Goal: Task Accomplishment & Management: Manage account settings

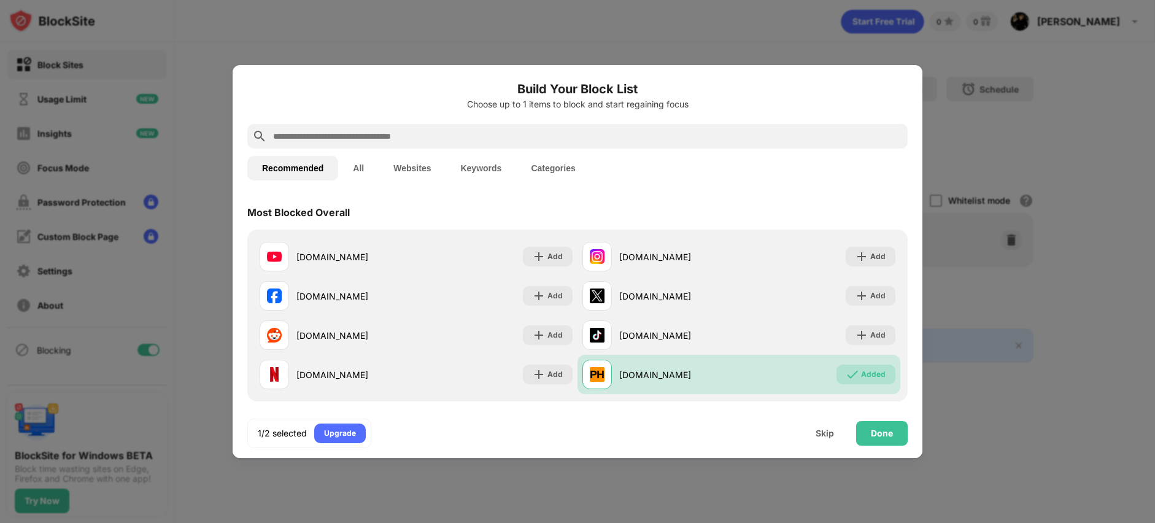
click at [377, 133] on input "text" at bounding box center [587, 136] width 631 height 15
click at [376, 135] on input "text" at bounding box center [587, 136] width 631 height 15
click at [387, 139] on input "text" at bounding box center [587, 136] width 631 height 15
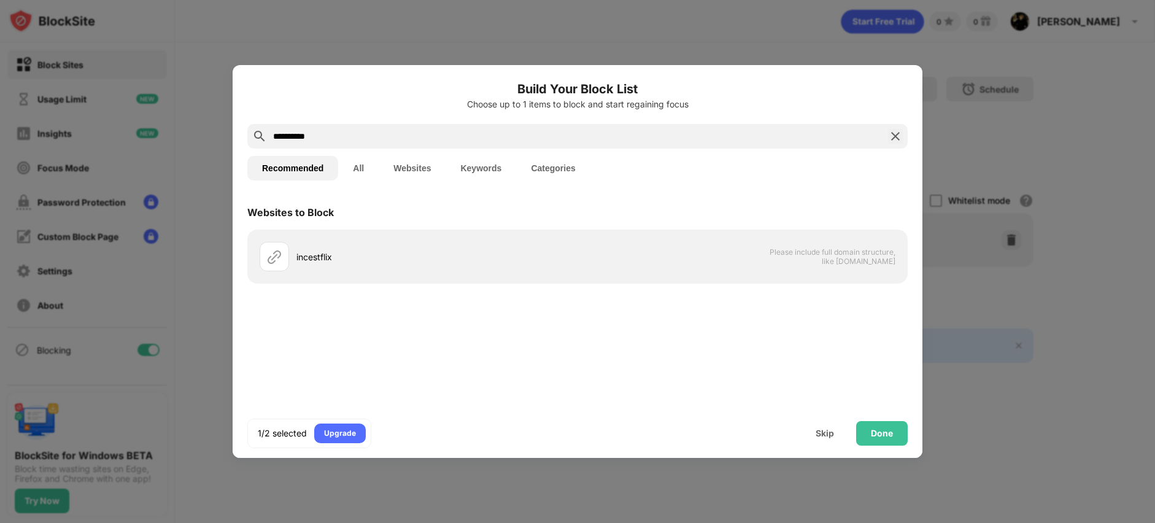
drag, startPoint x: 360, startPoint y: 139, endPoint x: 112, endPoint y: 69, distance: 257.6
click at [112, 467] on div "**********" at bounding box center [577, 523] width 1155 height 0
type input "**********"
click at [512, 168] on button "Keywords" at bounding box center [481, 168] width 71 height 25
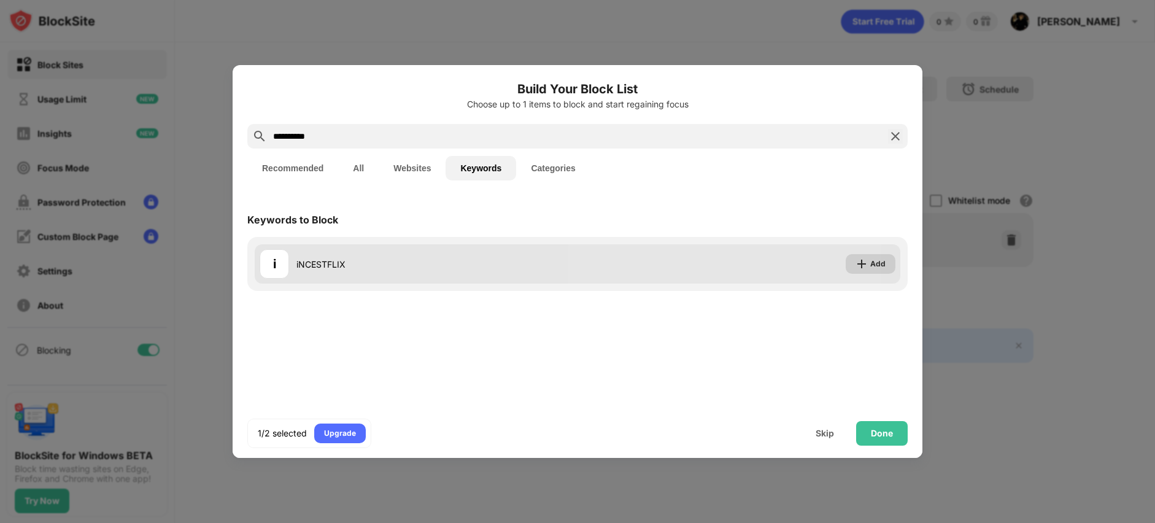
click at [863, 258] on img at bounding box center [861, 264] width 12 height 12
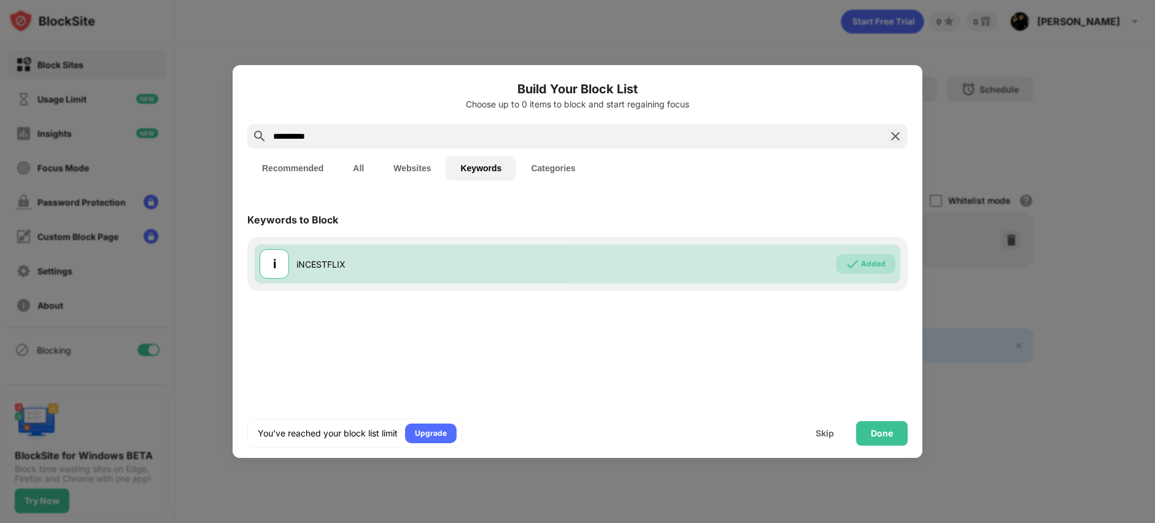
click at [895, 136] on img at bounding box center [895, 136] width 15 height 15
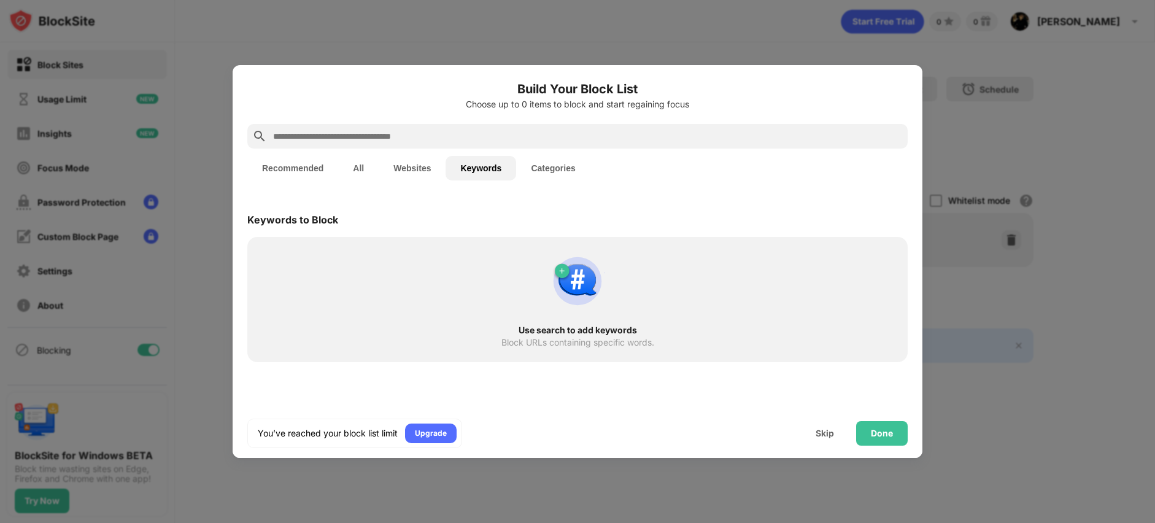
click at [546, 133] on input "text" at bounding box center [587, 136] width 631 height 15
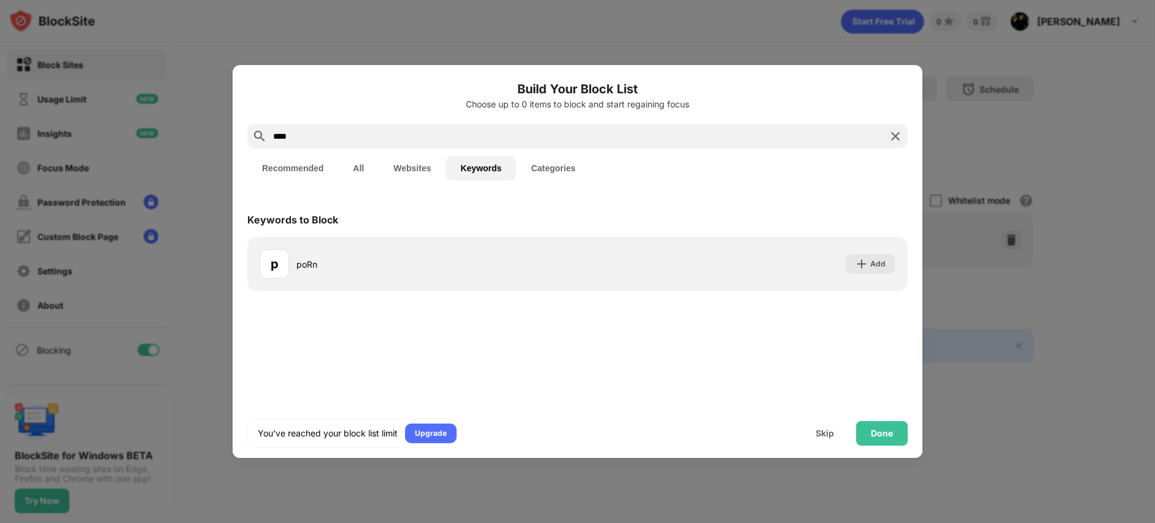
drag, startPoint x: 378, startPoint y: 136, endPoint x: 155, endPoint y: 128, distance: 223.5
click at [155, 467] on div "Build Your Block List Choose up to 0 items to block and start regaining focus *…" at bounding box center [577, 523] width 1155 height 0
click at [155, 128] on div at bounding box center [577, 261] width 1155 height 523
click at [335, 137] on input "****" at bounding box center [577, 136] width 611 height 15
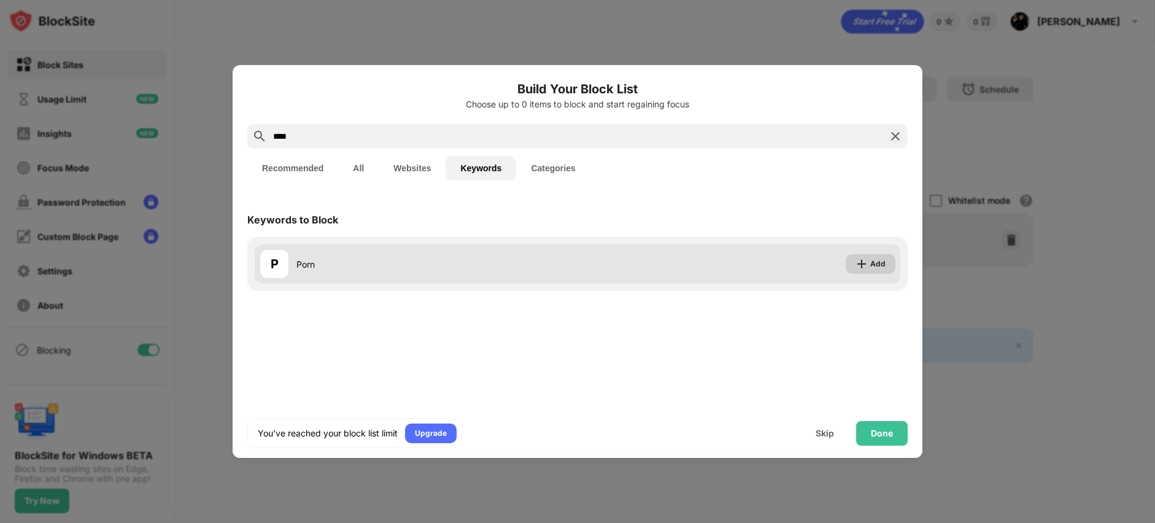
type input "****"
click at [871, 261] on div "Add" at bounding box center [877, 264] width 15 height 12
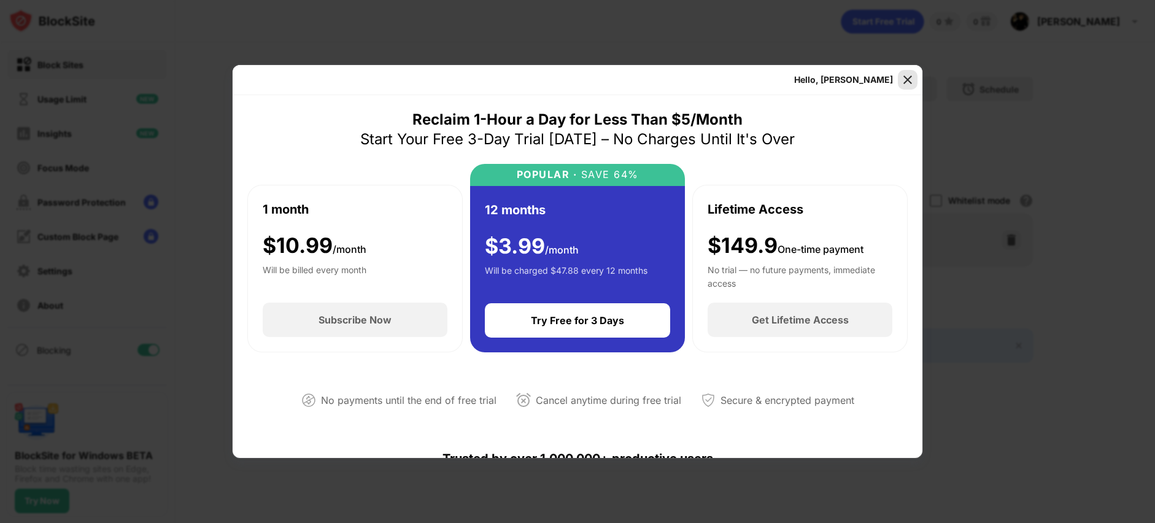
click at [902, 76] on img at bounding box center [907, 80] width 12 height 12
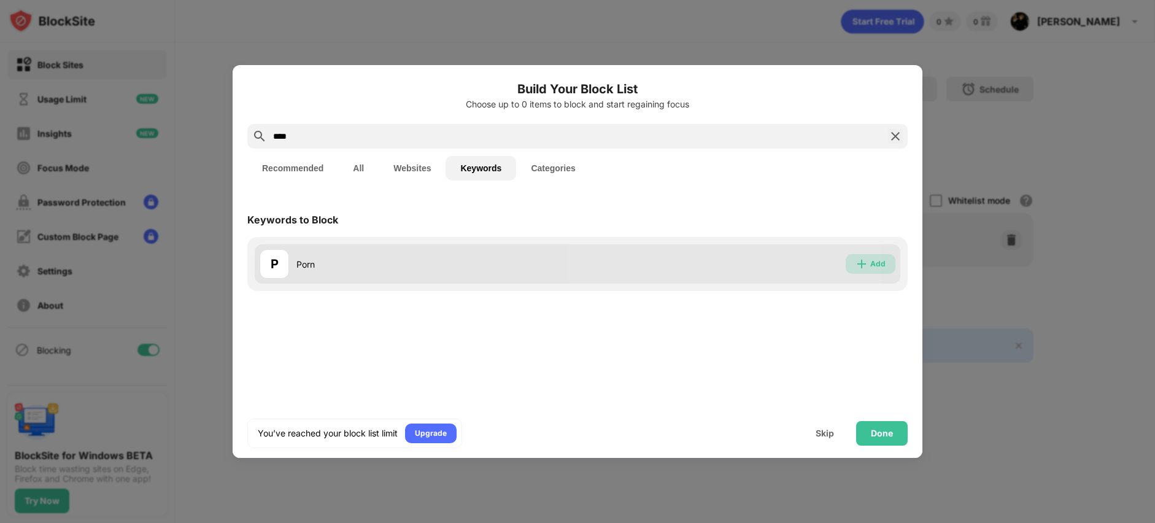
click at [882, 266] on div "Add" at bounding box center [877, 264] width 15 height 12
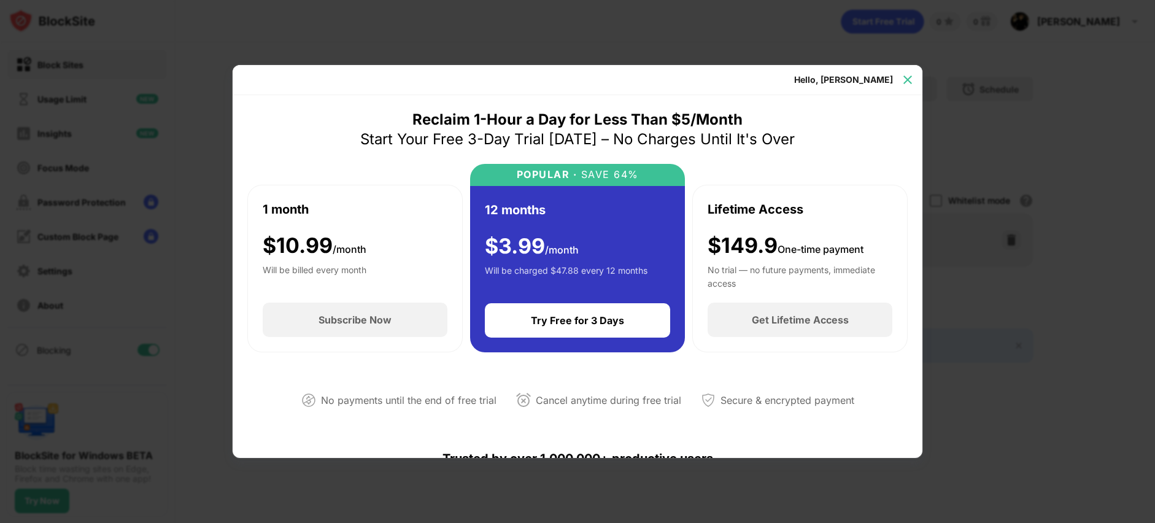
click at [907, 75] on img at bounding box center [907, 80] width 12 height 12
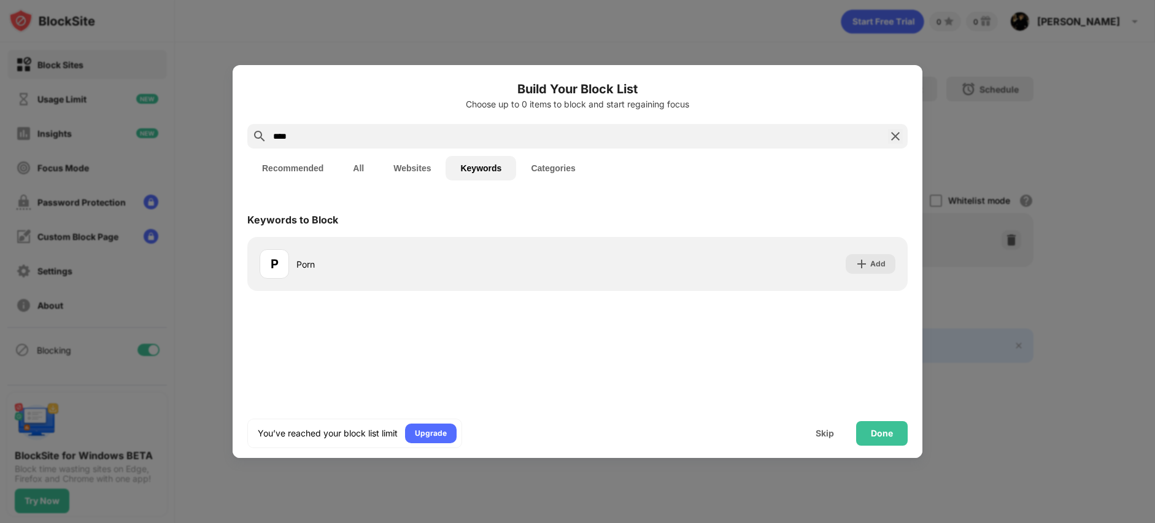
click at [304, 165] on button "Recommended" at bounding box center [292, 168] width 91 height 25
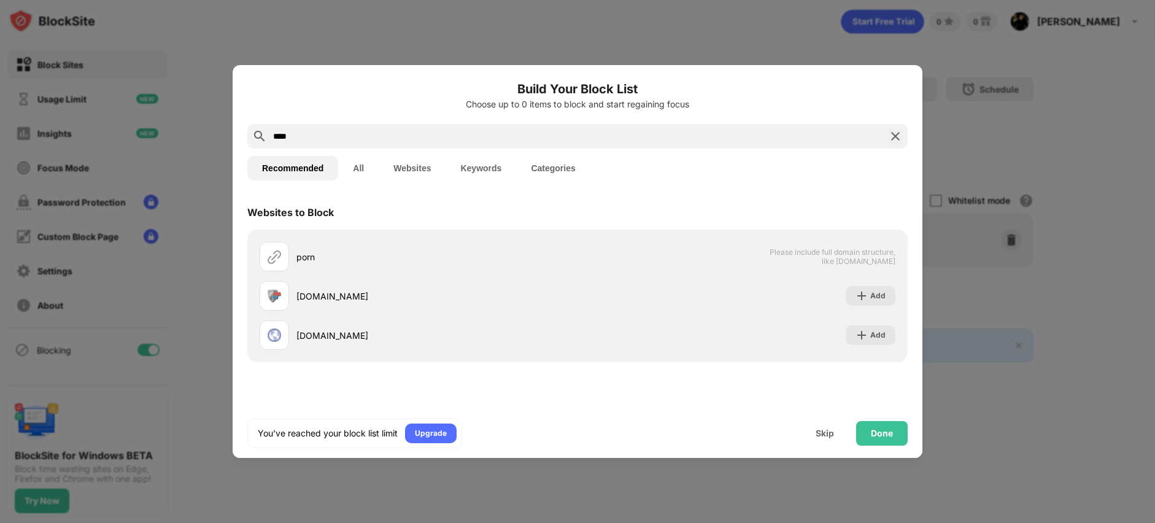
click at [900, 137] on img at bounding box center [895, 136] width 15 height 15
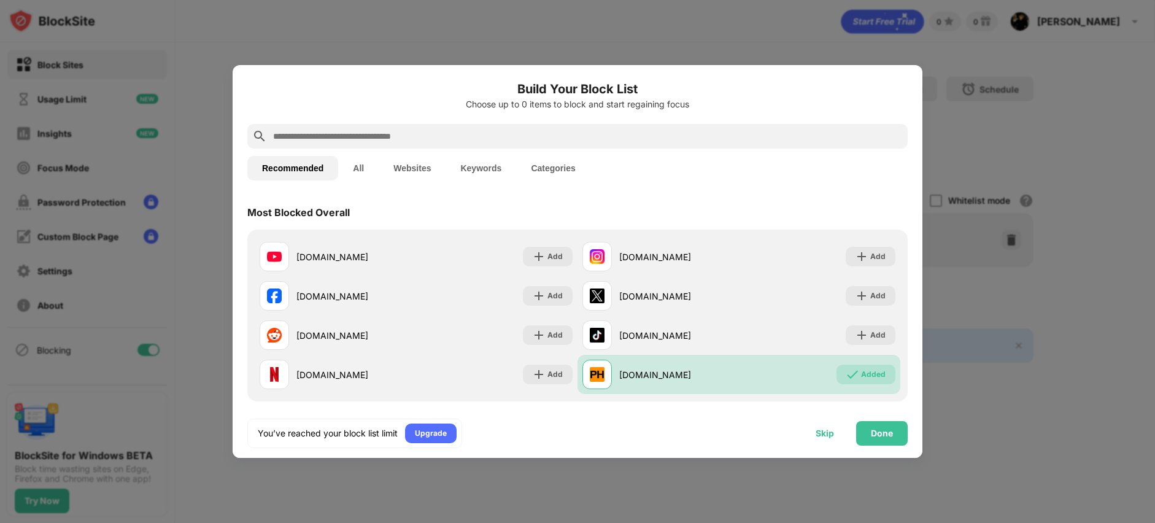
click at [833, 434] on div "Skip" at bounding box center [825, 433] width 18 height 10
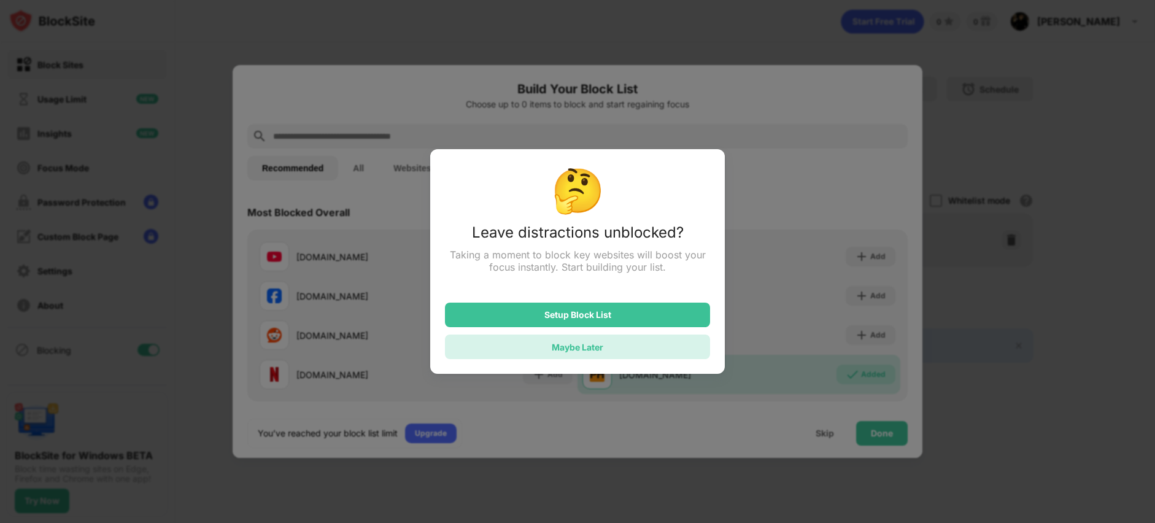
click at [604, 353] on div "Maybe Later" at bounding box center [577, 346] width 265 height 25
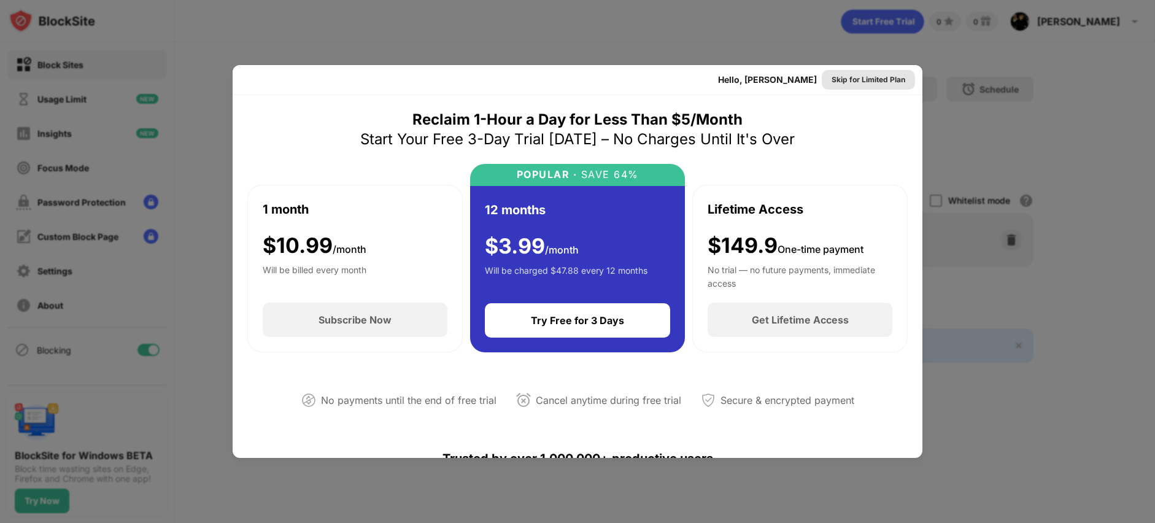
click at [851, 83] on div "Skip for Limited Plan" at bounding box center [868, 80] width 74 height 12
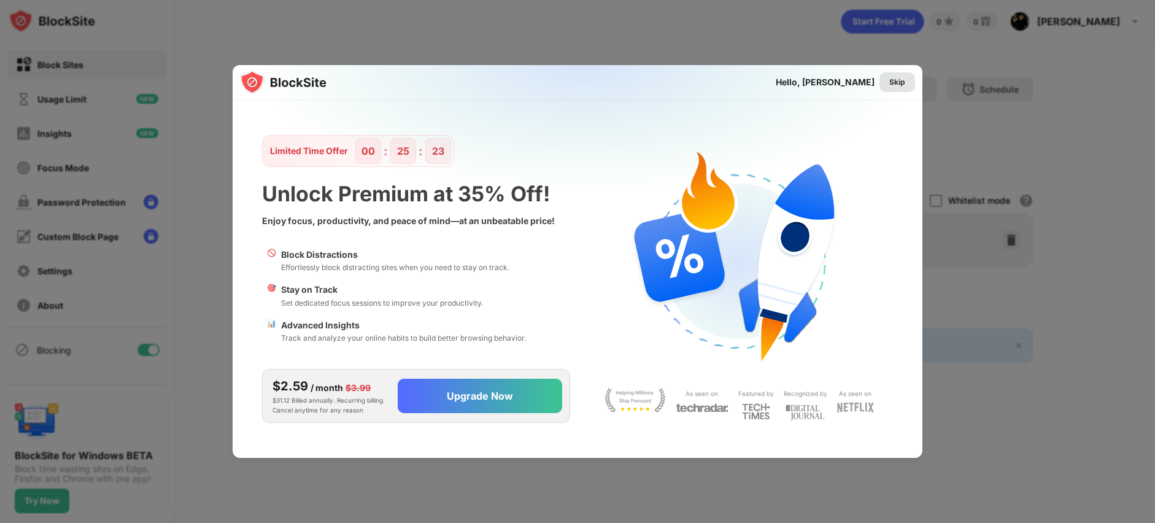
click at [905, 80] on div "Skip" at bounding box center [897, 82] width 16 height 12
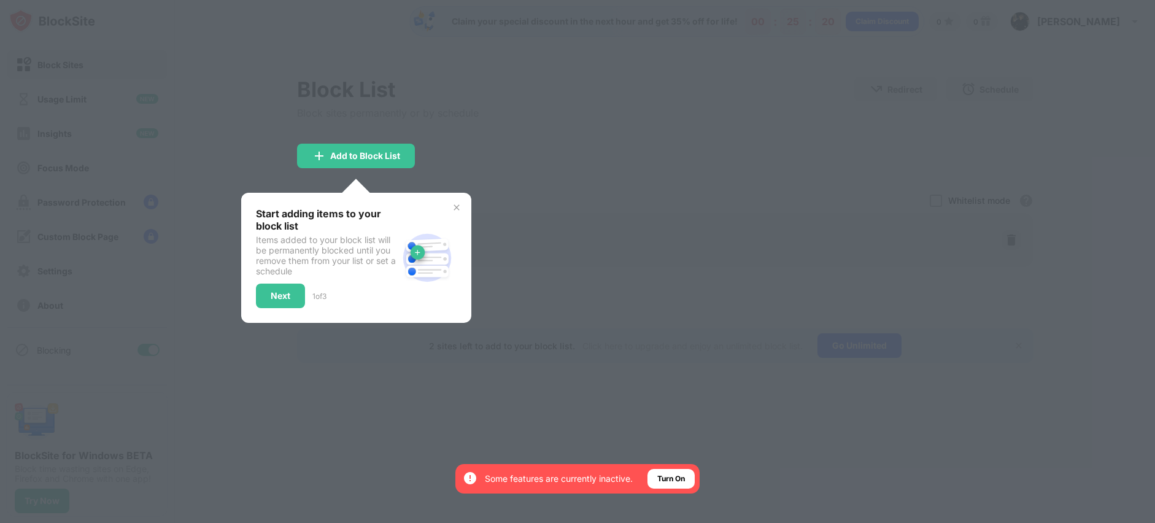
click at [456, 210] on img at bounding box center [457, 208] width 10 height 10
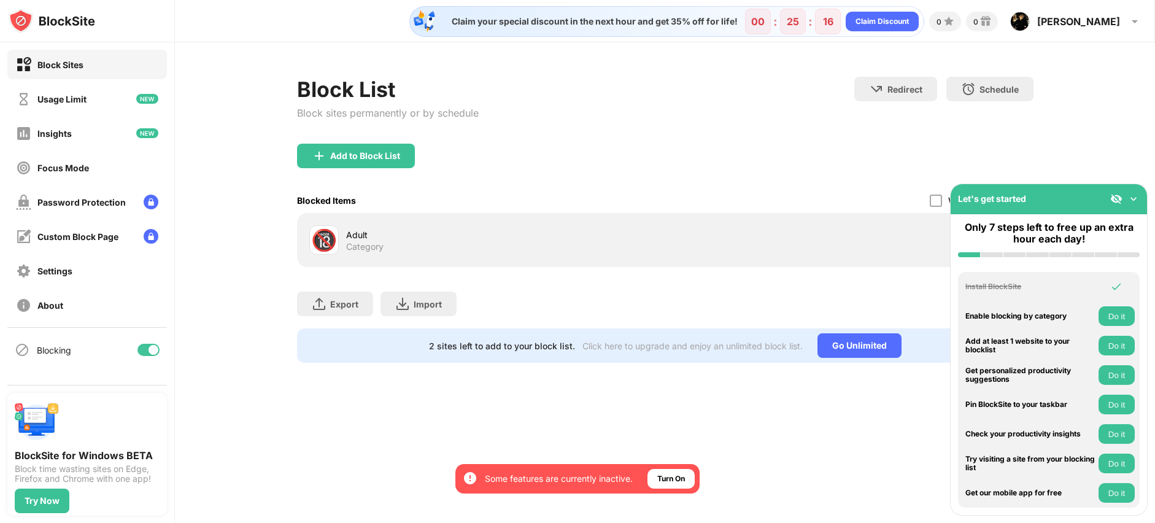
click at [927, 205] on div "Let's get started" at bounding box center [1049, 199] width 196 height 30
click at [927, 198] on img at bounding box center [1133, 199] width 12 height 12
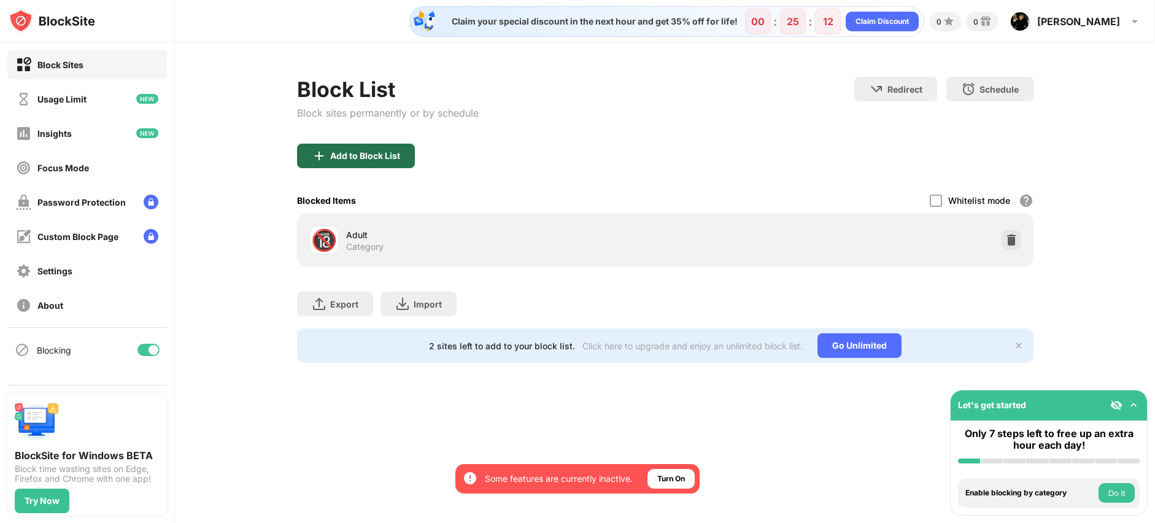
click at [347, 158] on div "Add to Block List" at bounding box center [365, 156] width 70 height 10
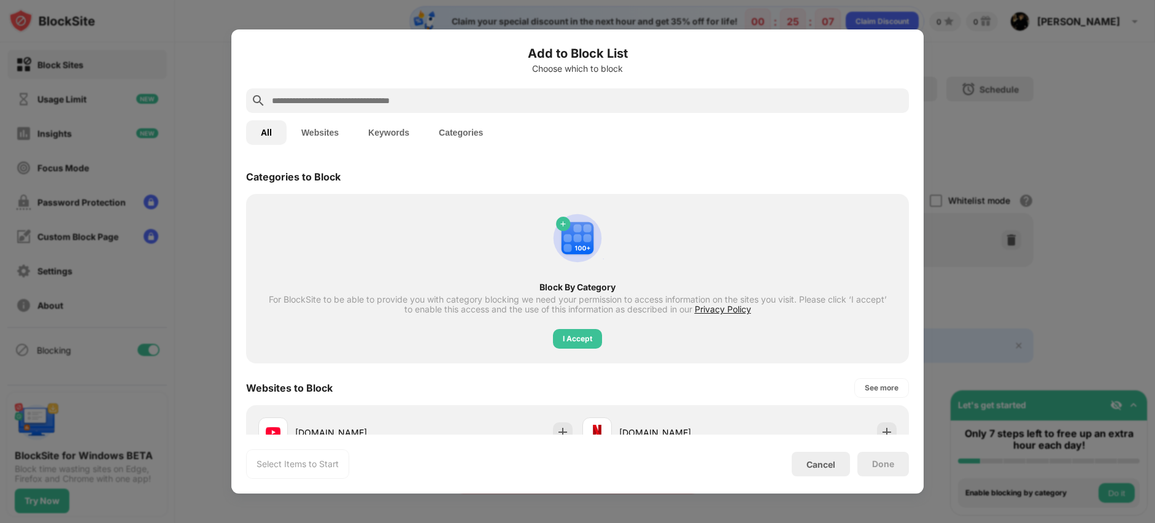
click at [320, 135] on button "Websites" at bounding box center [320, 132] width 67 height 25
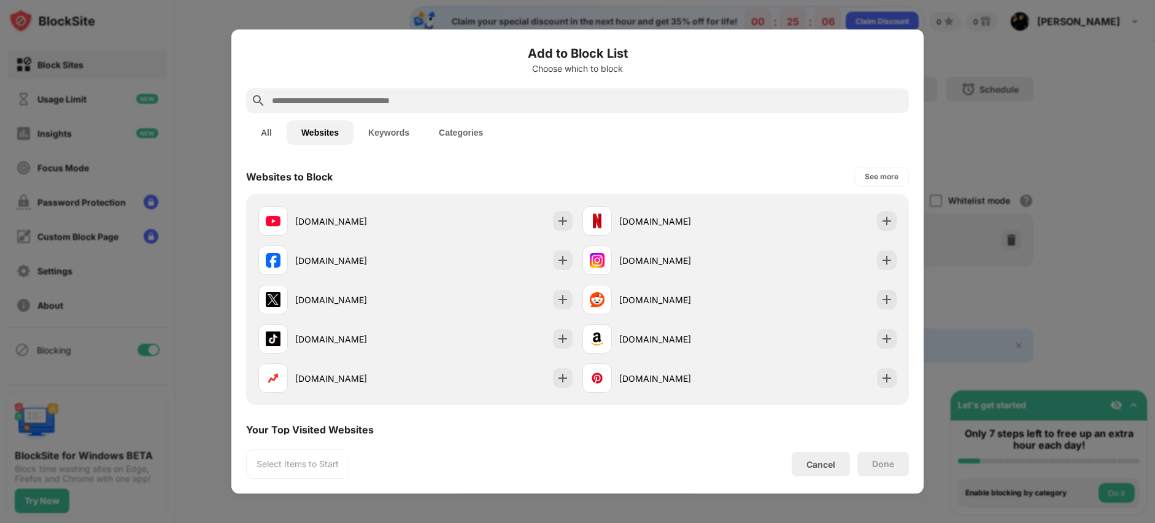
click at [380, 104] on input "text" at bounding box center [587, 100] width 633 height 15
click at [414, 131] on button "Keywords" at bounding box center [388, 132] width 71 height 25
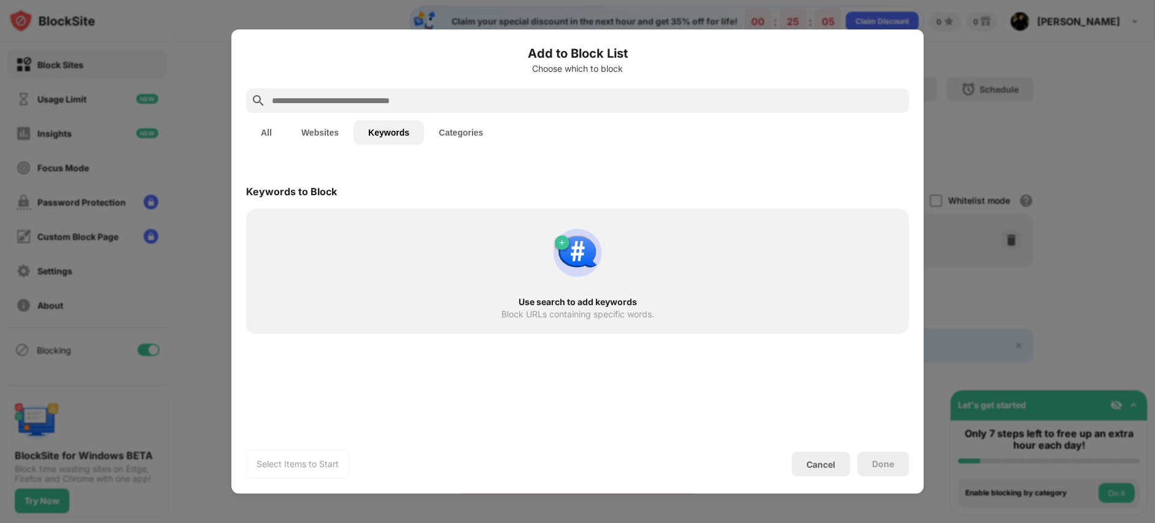
click at [405, 111] on div at bounding box center [577, 100] width 663 height 25
click at [406, 102] on input "text" at bounding box center [587, 100] width 633 height 15
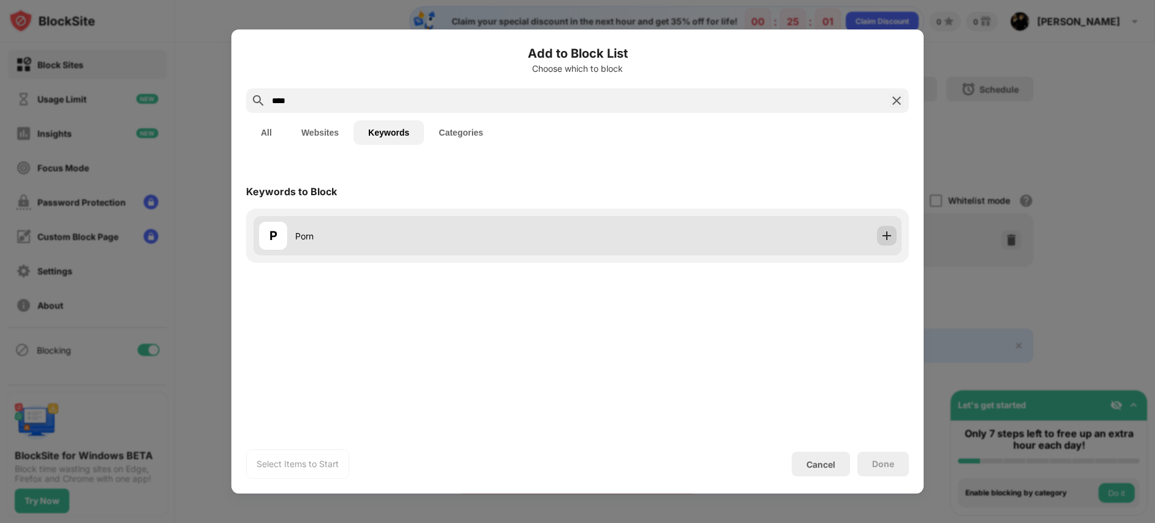
type input "****"
click at [885, 242] on div at bounding box center [887, 236] width 20 height 20
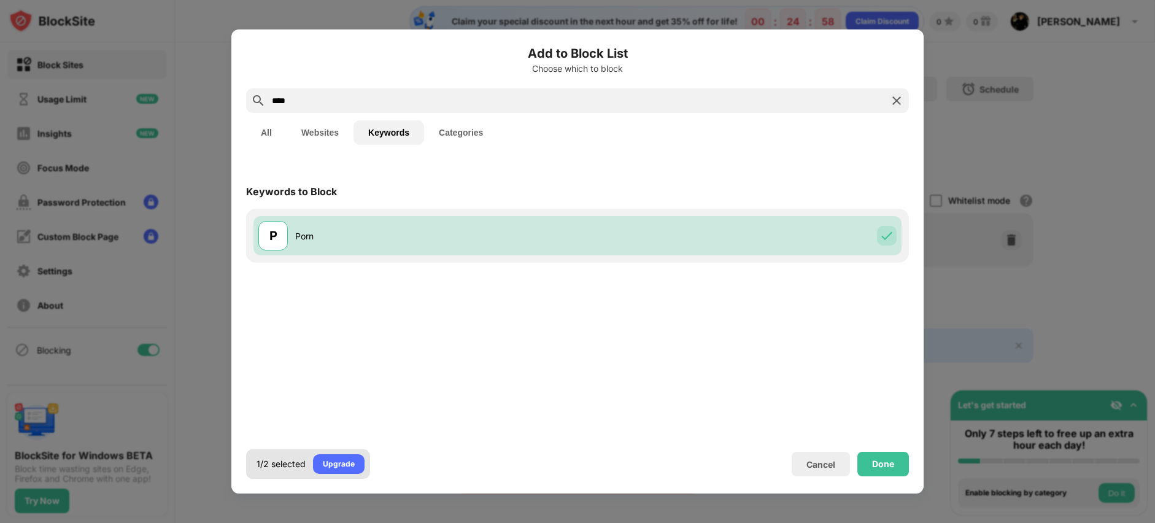
click at [273, 455] on div "1/2 selected Upgrade" at bounding box center [308, 463] width 124 height 29
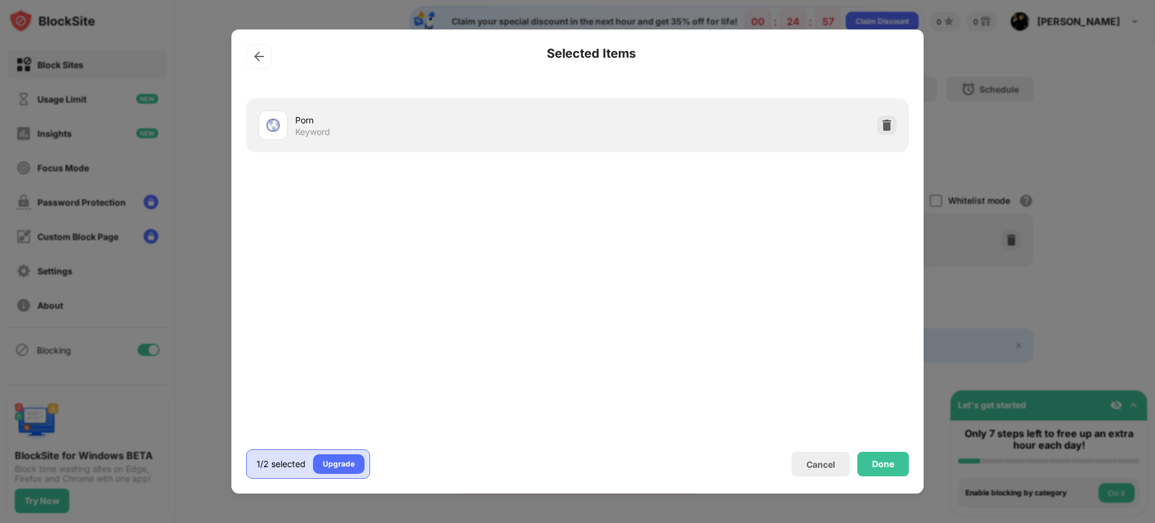
click at [273, 455] on div "1/2 selected Upgrade" at bounding box center [308, 463] width 124 height 29
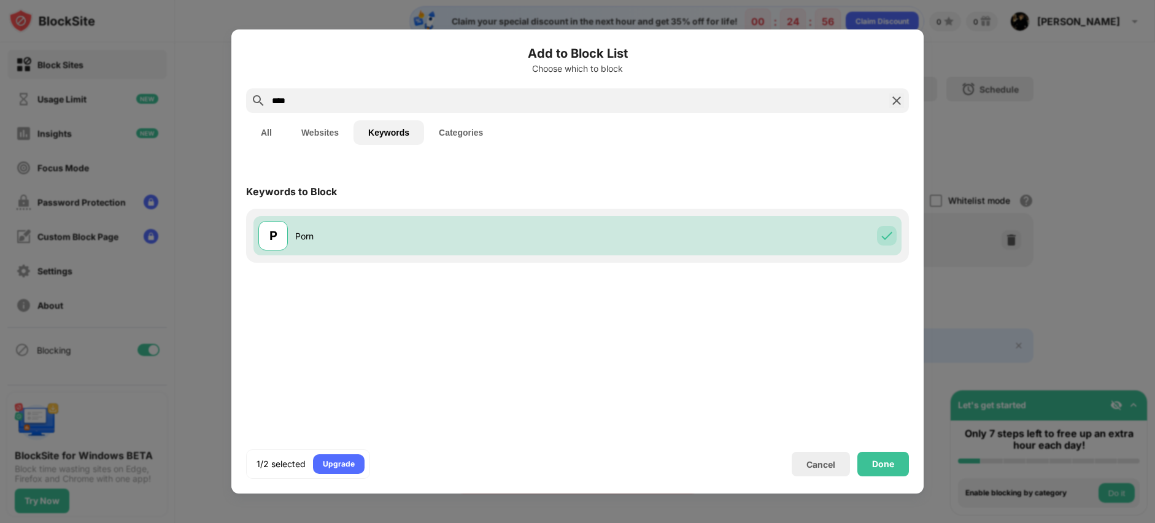
click at [297, 99] on input "****" at bounding box center [578, 100] width 614 height 15
click at [824, 459] on div "Cancel" at bounding box center [820, 464] width 29 height 10
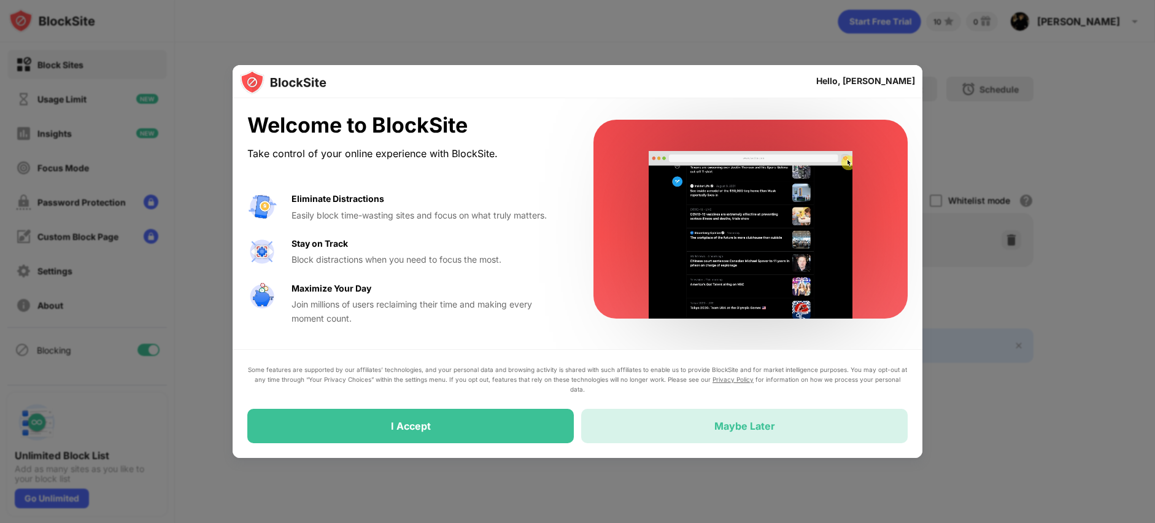
click at [692, 420] on div "Maybe Later" at bounding box center [744, 426] width 326 height 34
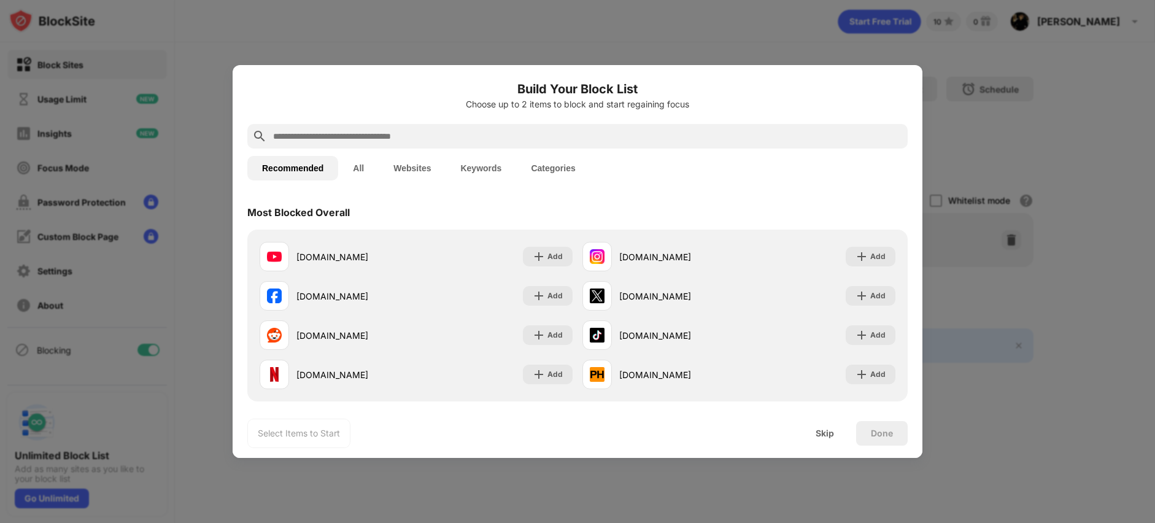
click at [494, 174] on button "Keywords" at bounding box center [481, 168] width 71 height 25
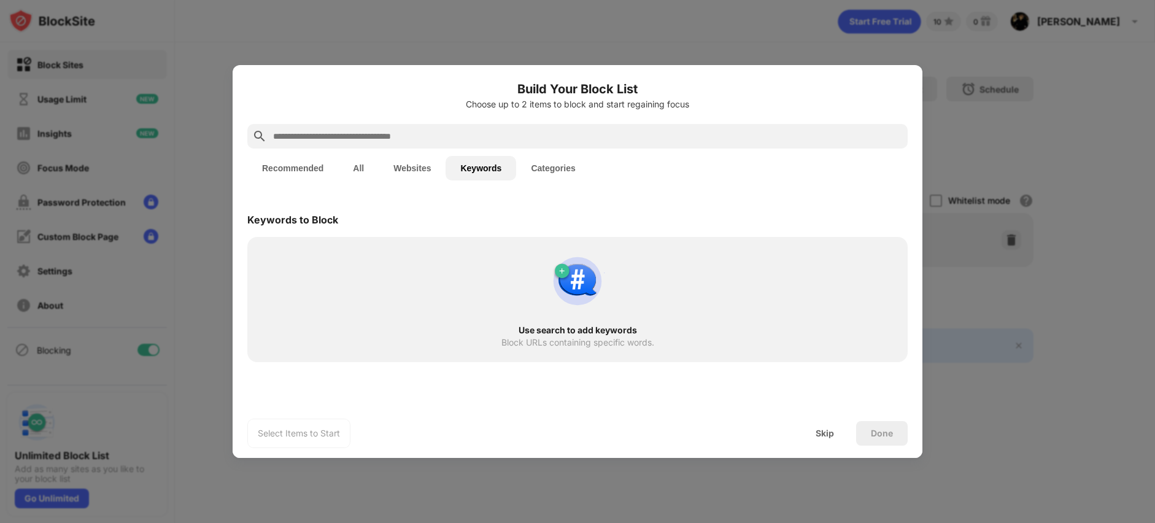
click at [474, 144] on div at bounding box center [577, 136] width 660 height 25
click at [474, 141] on input "text" at bounding box center [587, 136] width 631 height 15
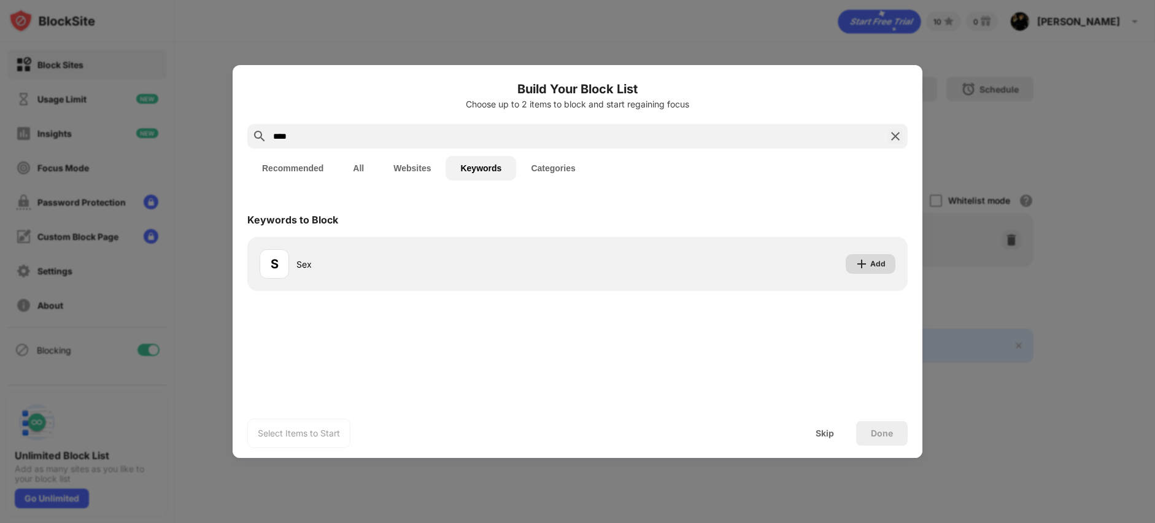
drag, startPoint x: 893, startPoint y: 265, endPoint x: 641, endPoint y: 169, distance: 270.3
click at [893, 265] on div "Add" at bounding box center [871, 264] width 50 height 20
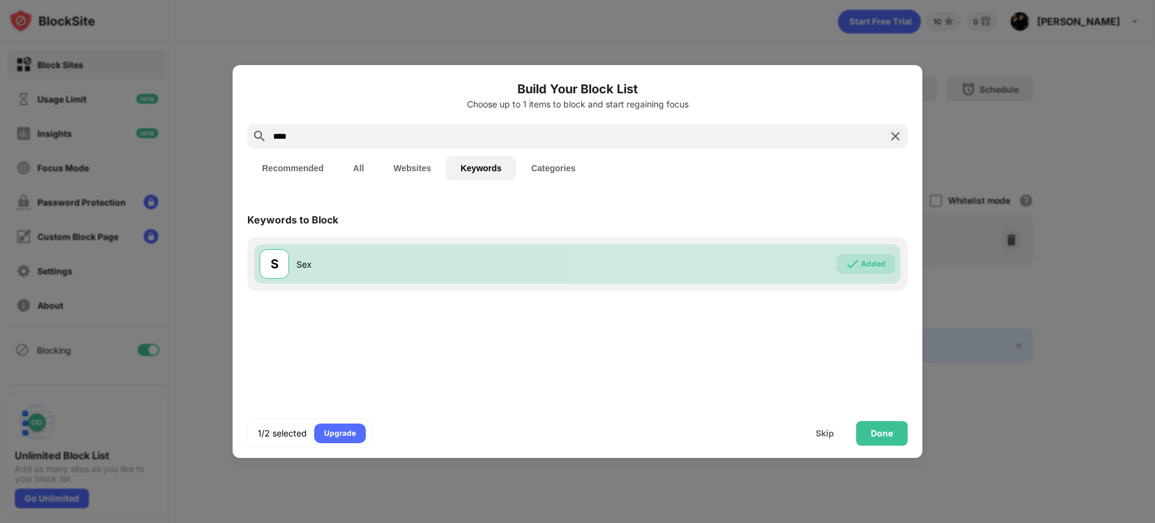
click at [402, 129] on input "***" at bounding box center [577, 136] width 611 height 15
click at [390, 132] on input "***" at bounding box center [577, 136] width 611 height 15
drag, startPoint x: 376, startPoint y: 139, endPoint x: 274, endPoint y: 135, distance: 101.3
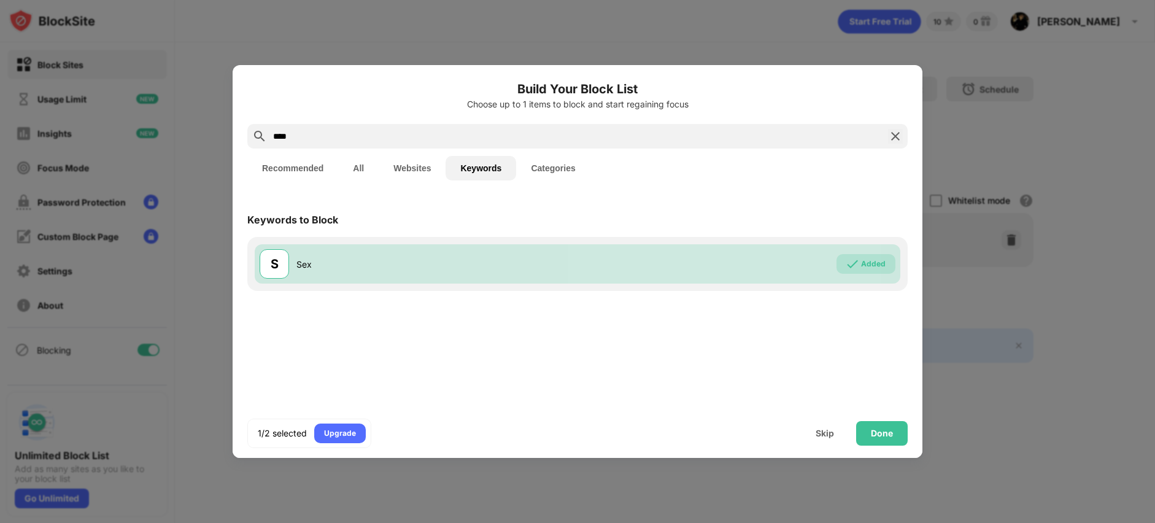
click at [274, 135] on input "***" at bounding box center [577, 136] width 611 height 15
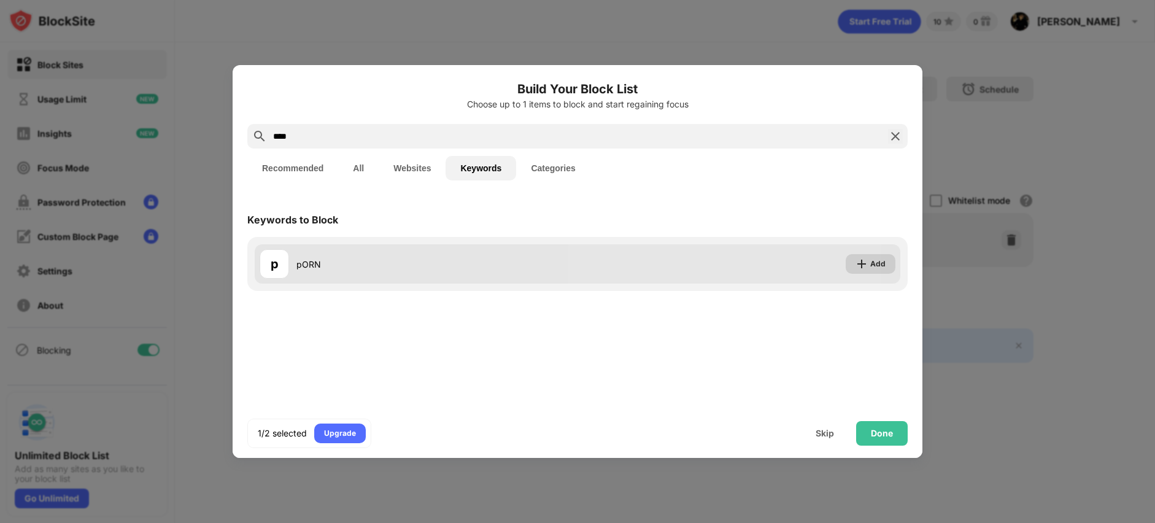
type input "****"
click at [857, 263] on img at bounding box center [861, 264] width 12 height 12
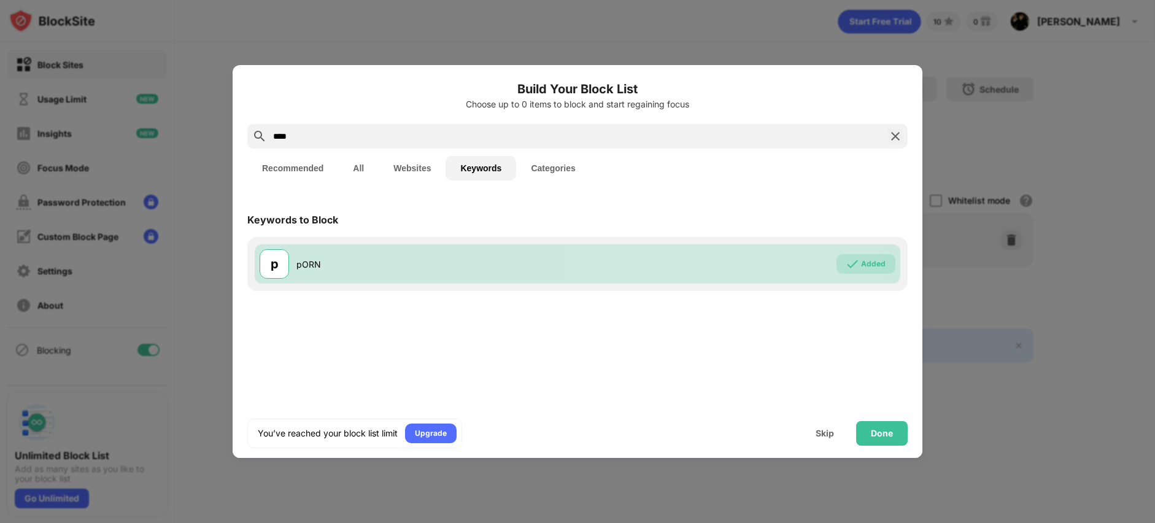
click at [416, 166] on button "Websites" at bounding box center [412, 168] width 67 height 25
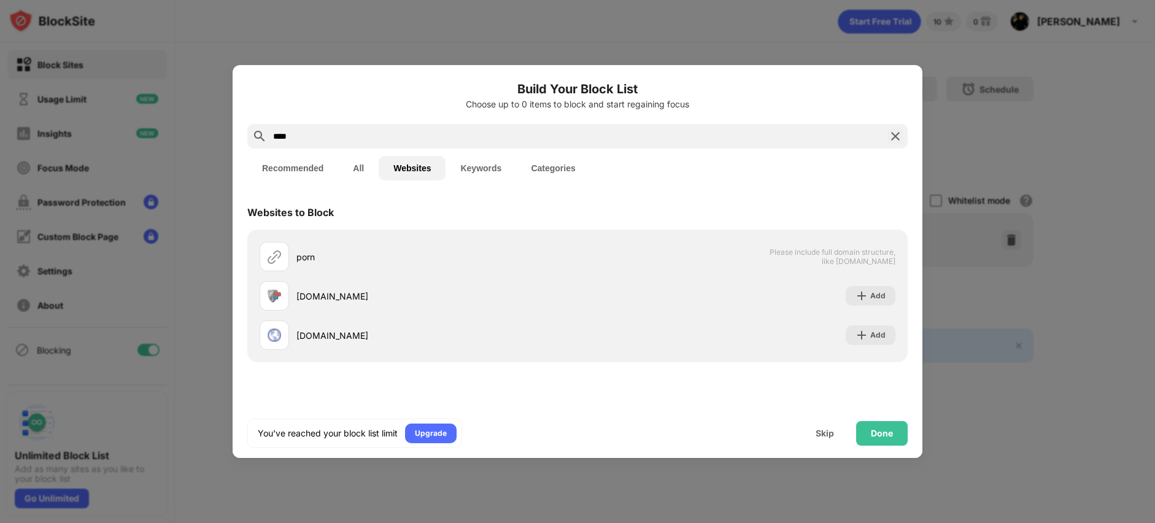
click at [365, 174] on button "All" at bounding box center [358, 168] width 41 height 25
click at [285, 173] on button "Recommended" at bounding box center [292, 168] width 91 height 25
click at [825, 426] on div "Skip" at bounding box center [825, 433] width 48 height 25
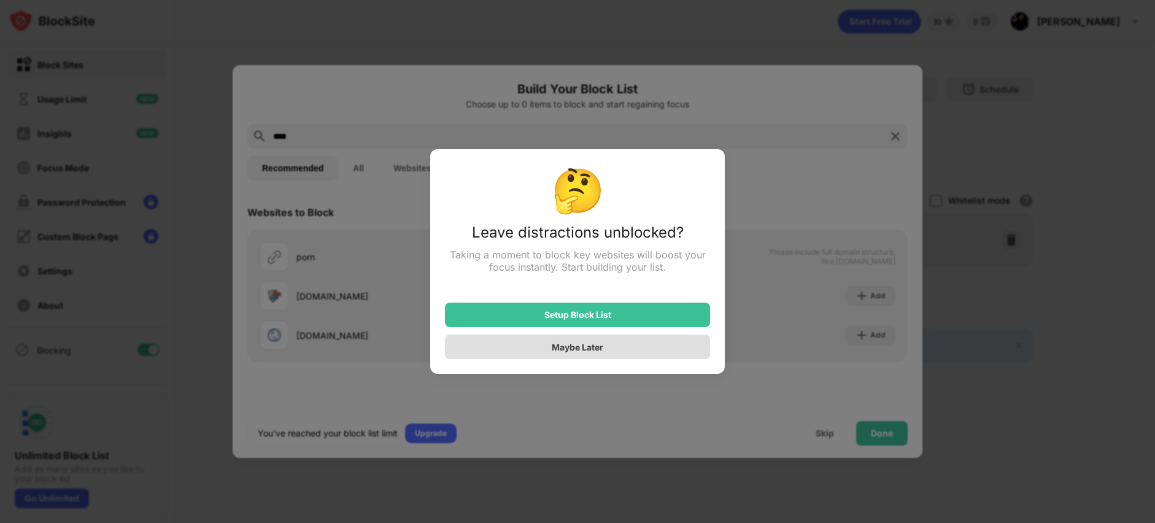
click at [616, 356] on div "Maybe Later" at bounding box center [577, 346] width 265 height 25
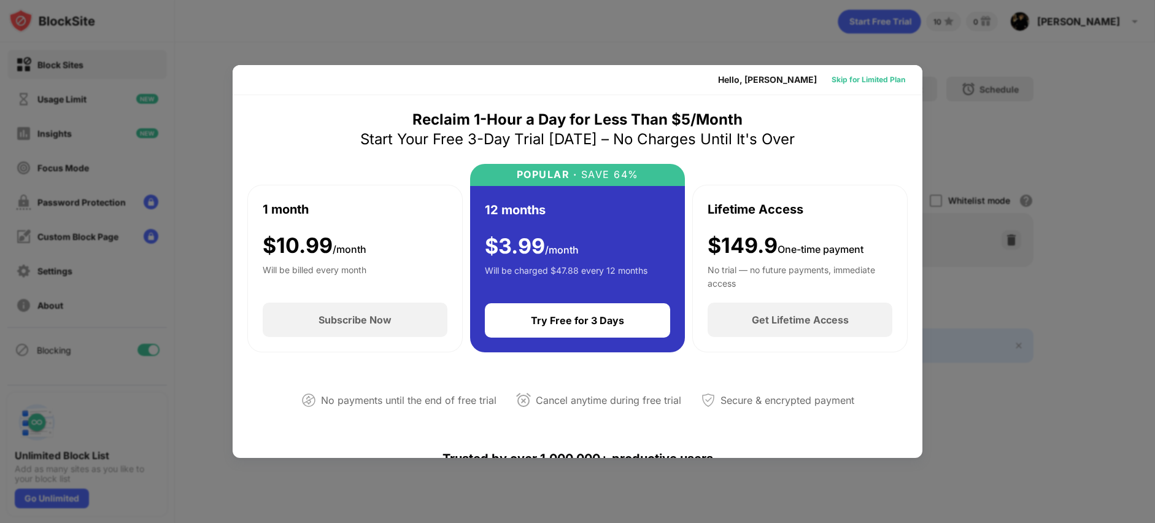
click at [858, 83] on div "Skip for Limited Plan" at bounding box center [868, 80] width 74 height 12
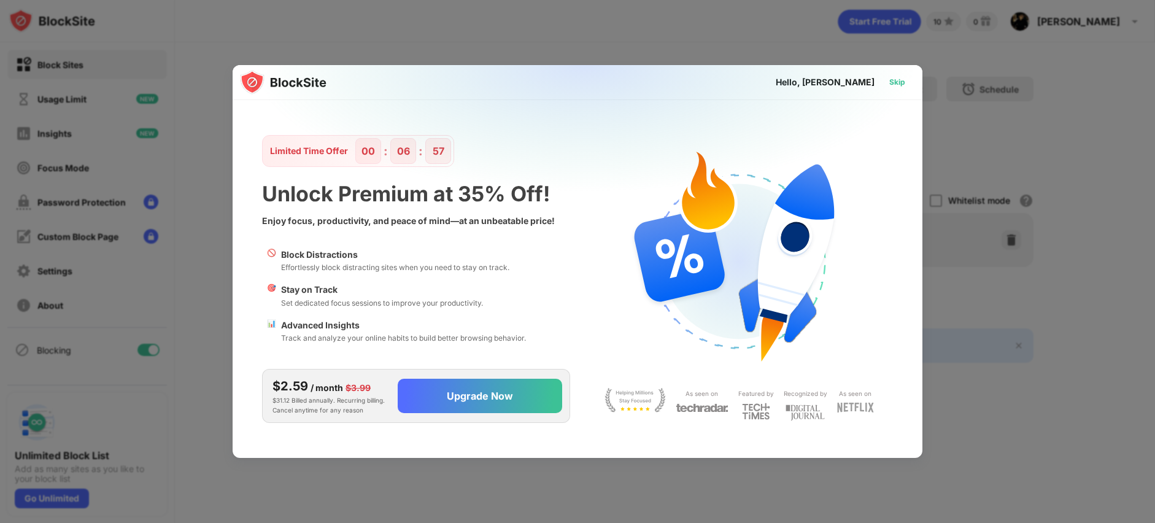
click at [896, 85] on div "Skip" at bounding box center [897, 82] width 16 height 12
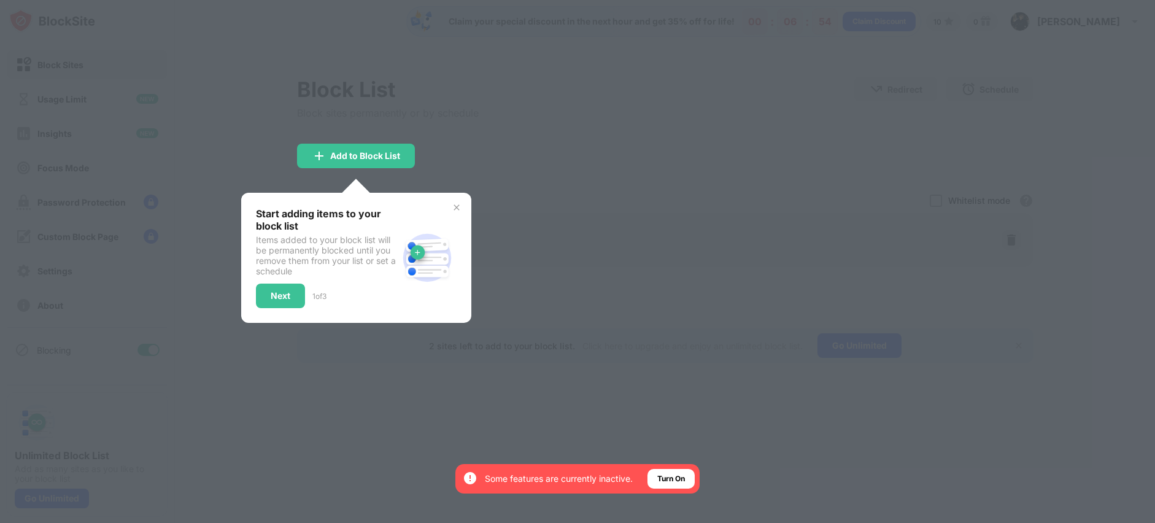
click at [457, 203] on img at bounding box center [457, 208] width 10 height 10
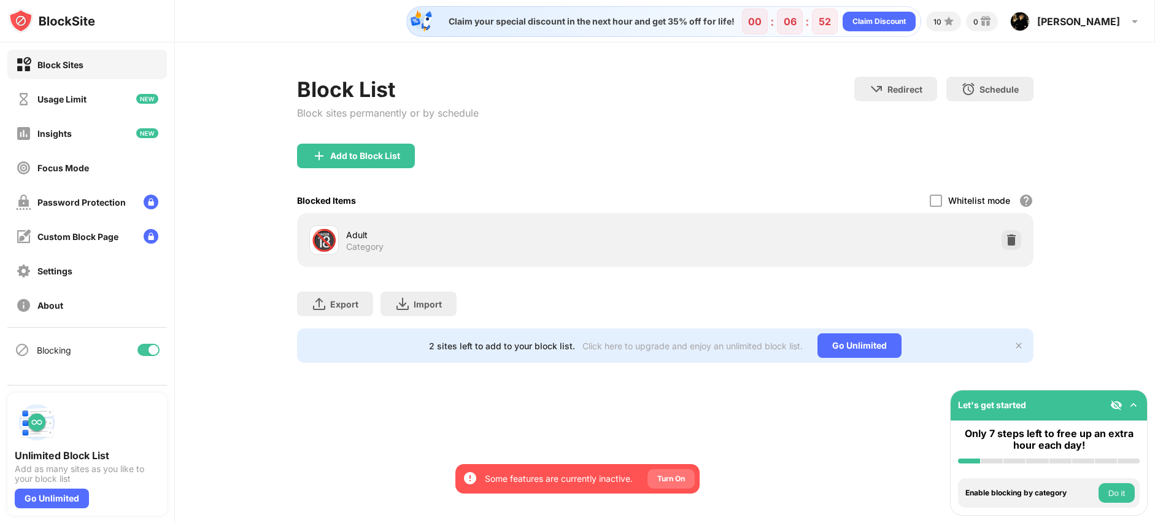
click at [674, 479] on div "Turn On" at bounding box center [671, 479] width 28 height 12
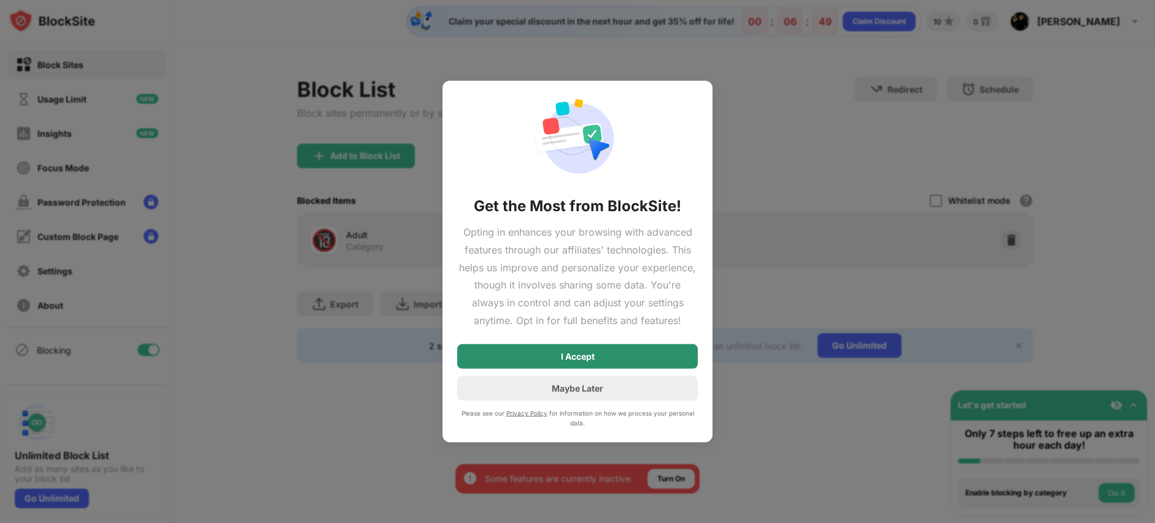
click at [608, 362] on div "I Accept" at bounding box center [577, 356] width 241 height 25
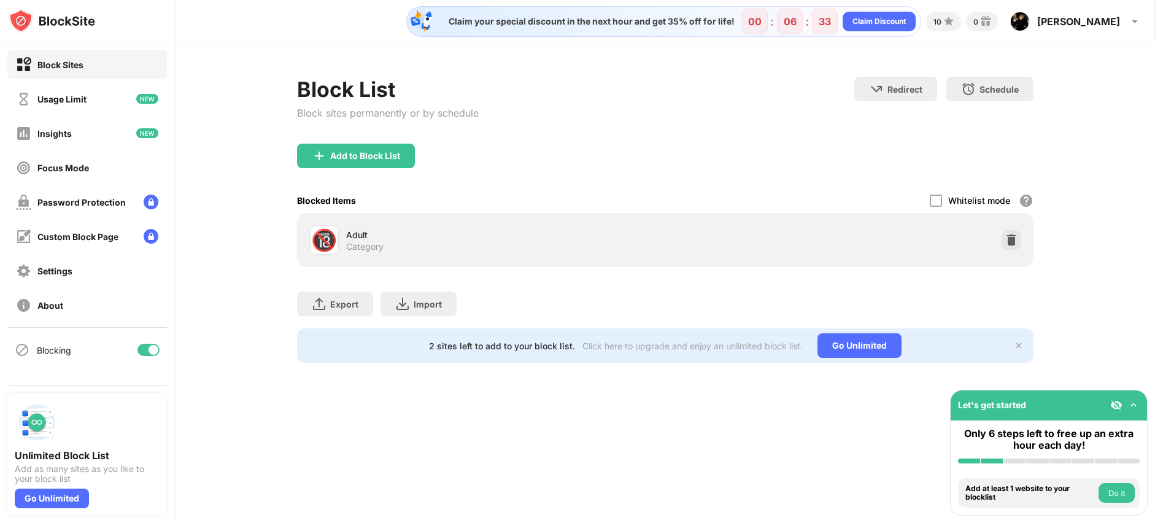
click at [733, 263] on div "🔞 Adult Category" at bounding box center [665, 240] width 736 height 54
click at [373, 160] on div "Add to Block List" at bounding box center [365, 156] width 70 height 10
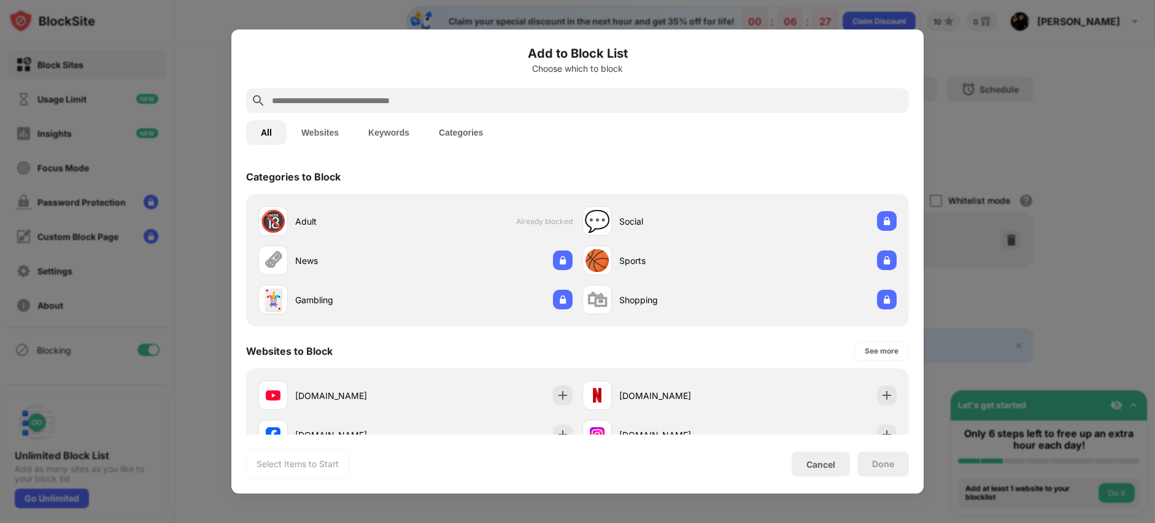
click at [471, 97] on input "text" at bounding box center [587, 100] width 633 height 15
click at [384, 134] on button "Keywords" at bounding box center [388, 132] width 71 height 25
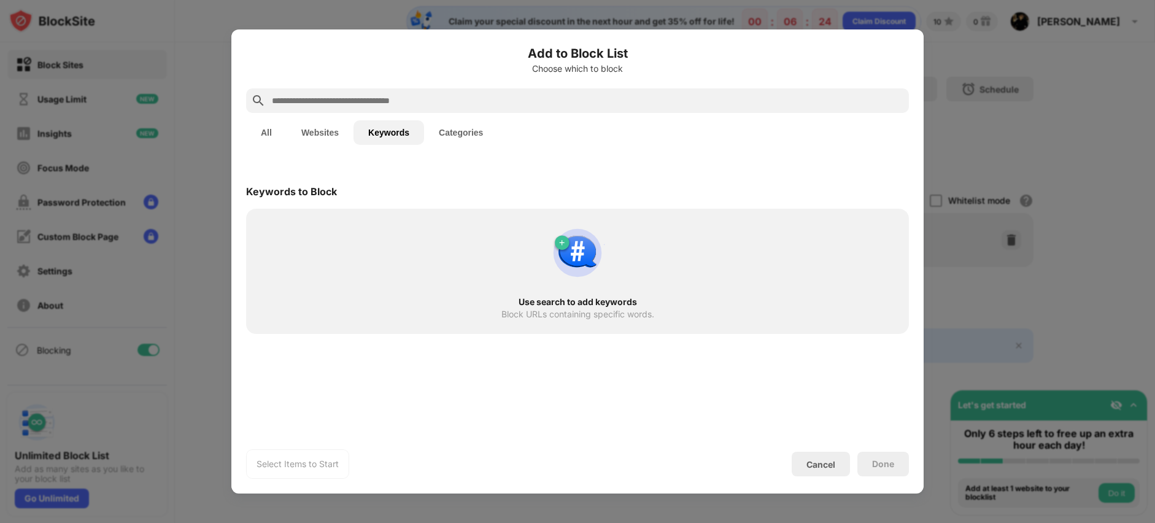
click at [492, 106] on input "text" at bounding box center [587, 100] width 633 height 15
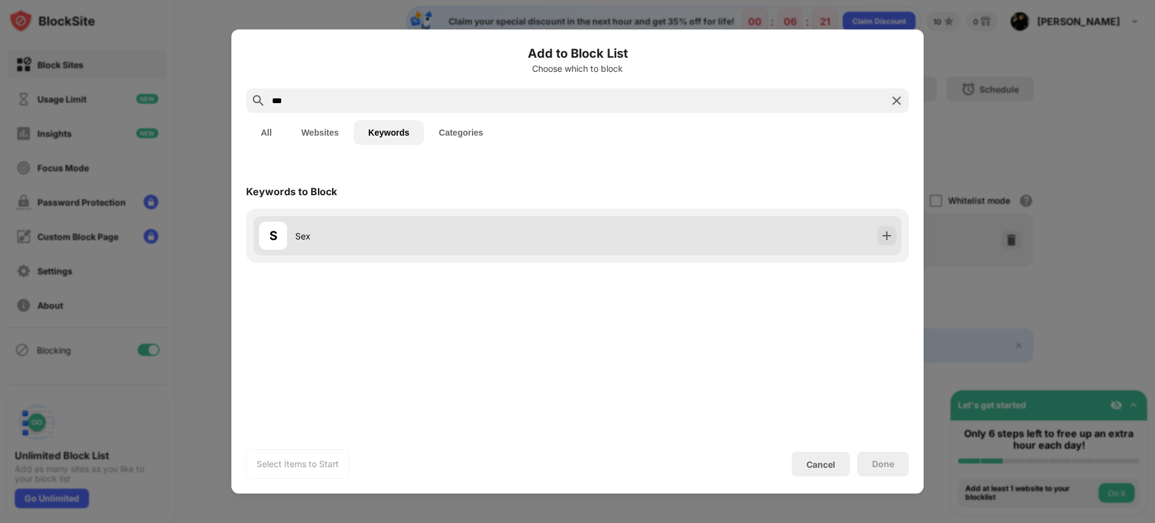
type input "***"
click at [893, 234] on div at bounding box center [887, 236] width 20 height 20
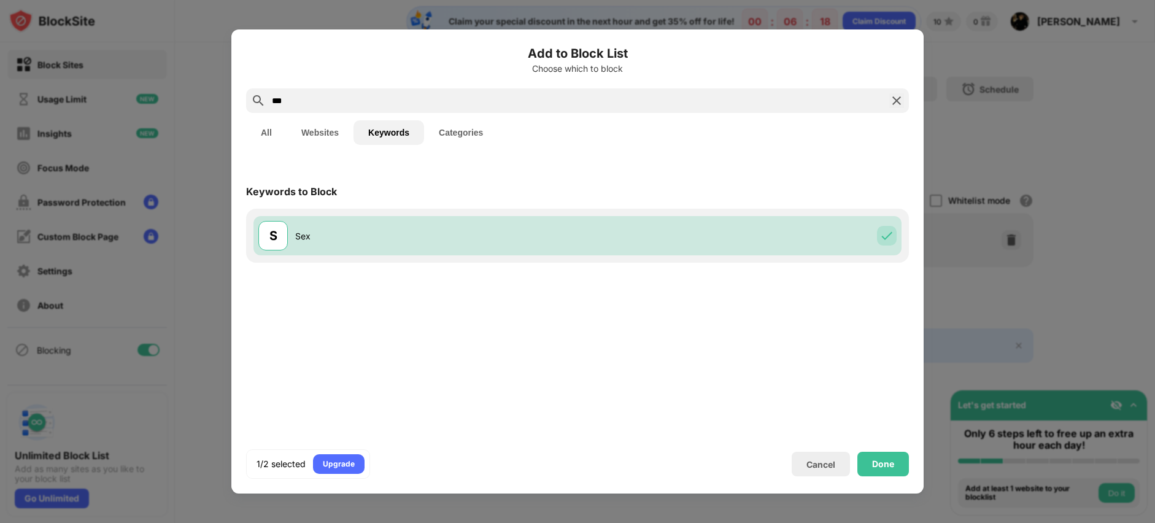
click at [894, 102] on img at bounding box center [896, 100] width 15 height 15
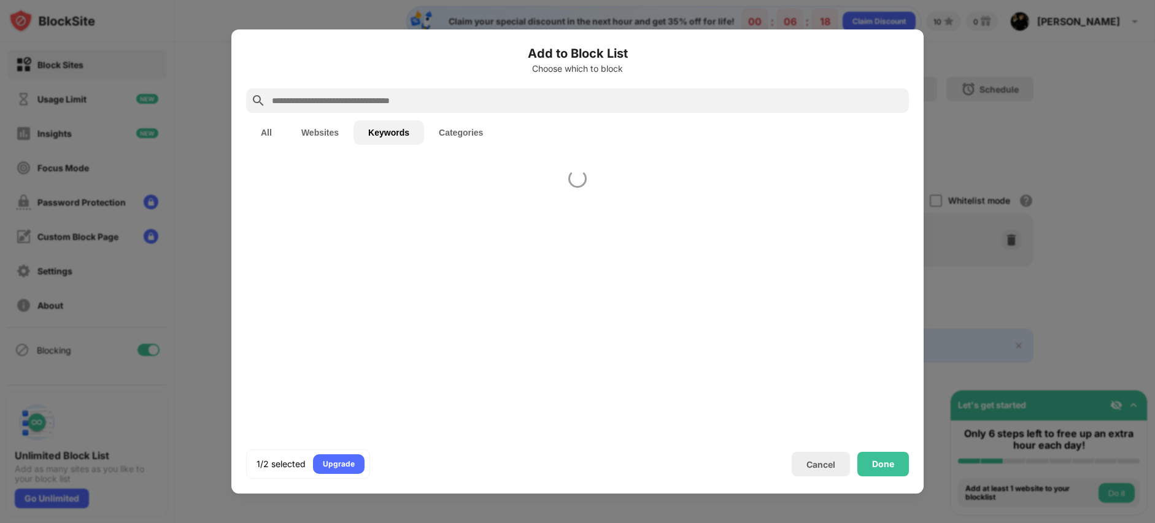
click at [757, 104] on input "text" at bounding box center [587, 100] width 633 height 15
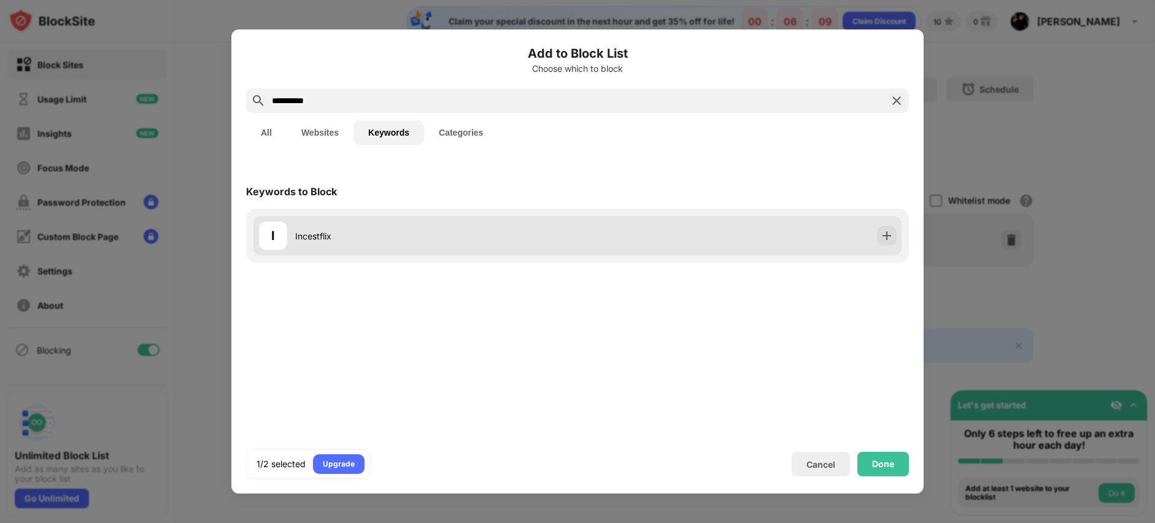
type input "**********"
click at [878, 240] on div at bounding box center [887, 236] width 20 height 20
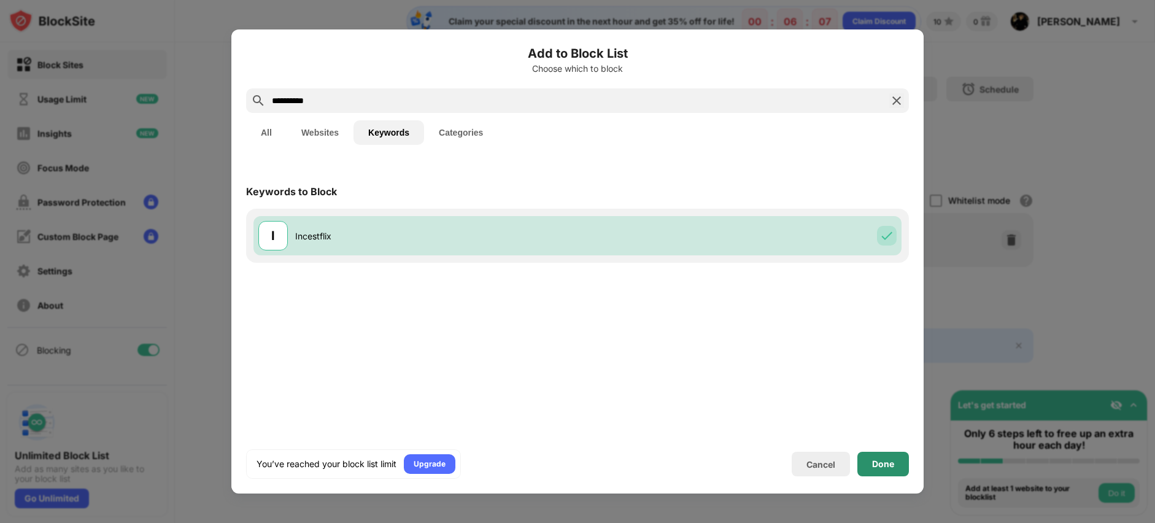
click at [900, 461] on div "Done" at bounding box center [883, 464] width 52 height 25
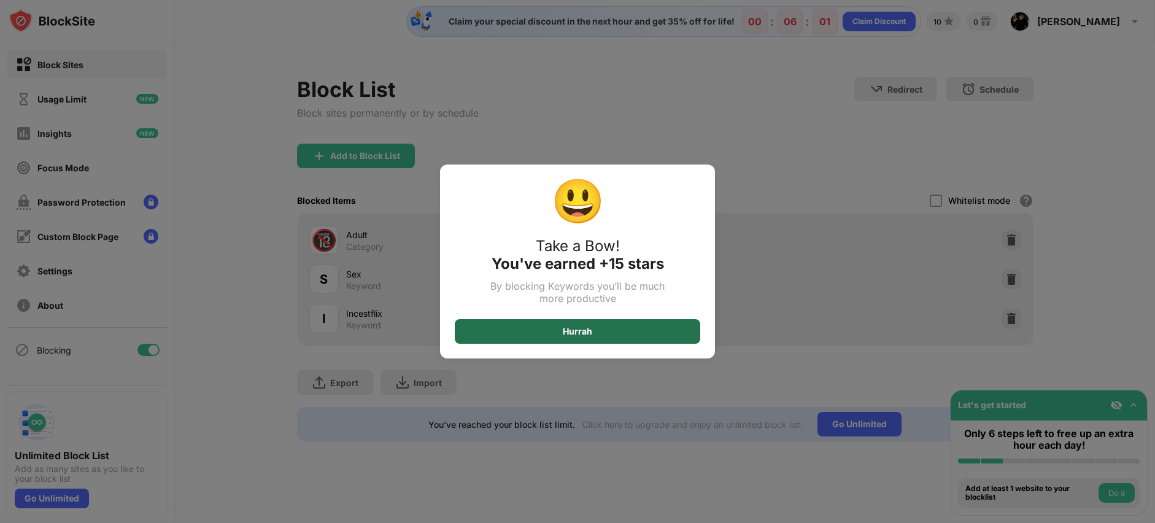
click at [634, 338] on div "Hurrah" at bounding box center [577, 331] width 245 height 25
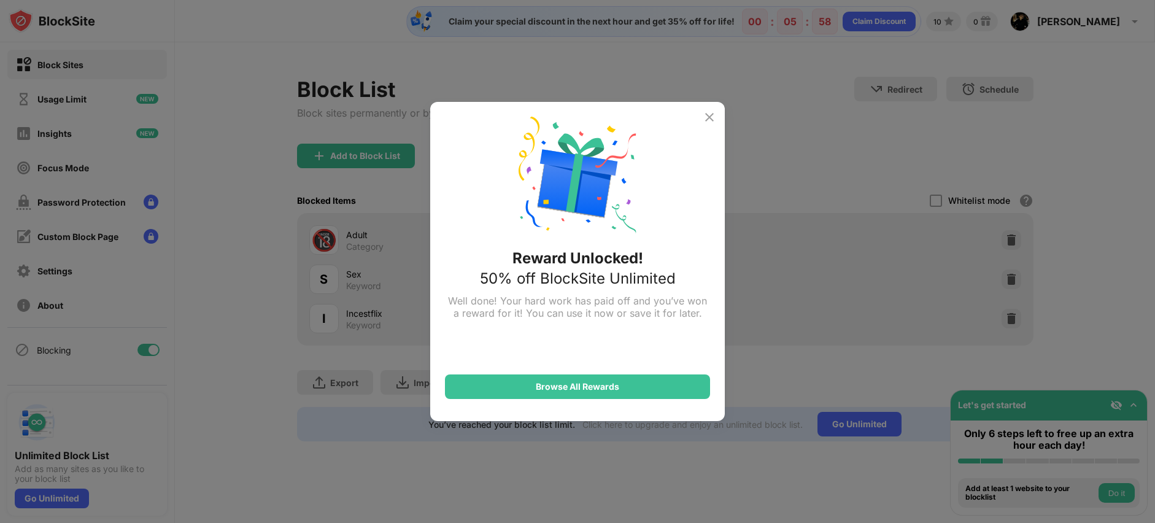
click at [716, 113] on img at bounding box center [709, 117] width 15 height 15
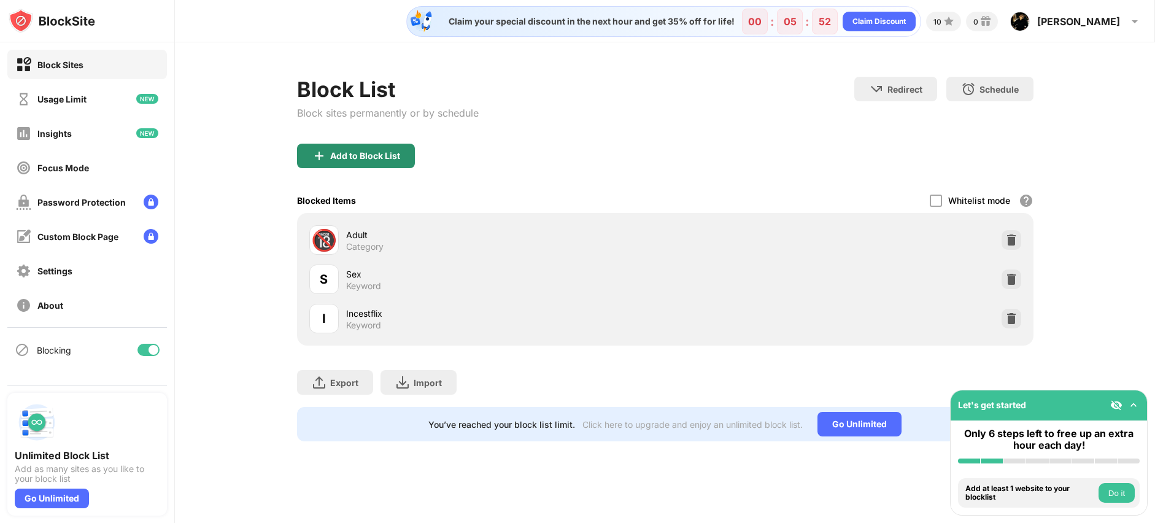
click at [387, 160] on div "Add to Block List" at bounding box center [365, 156] width 70 height 10
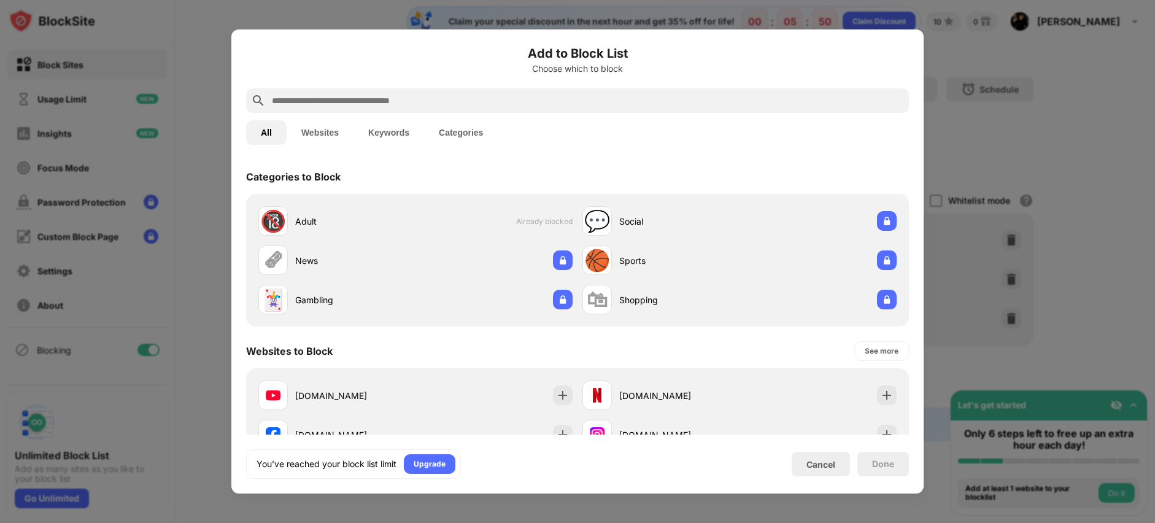
click at [463, 96] on input "text" at bounding box center [587, 100] width 633 height 15
click at [401, 134] on button "Keywords" at bounding box center [388, 132] width 71 height 25
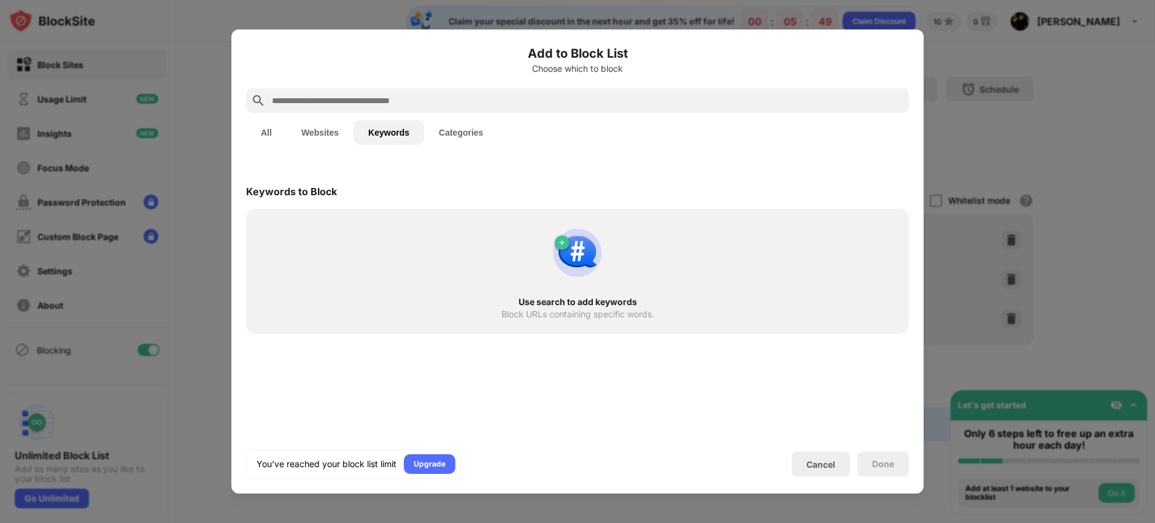
click at [446, 106] on input "text" at bounding box center [587, 100] width 633 height 15
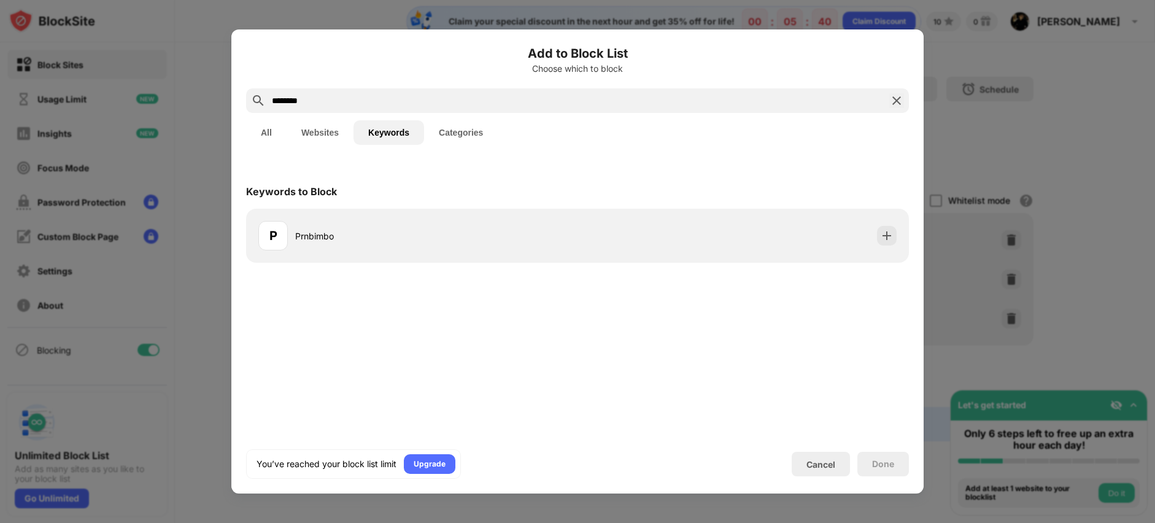
click at [278, 96] on input "********" at bounding box center [578, 100] width 614 height 15
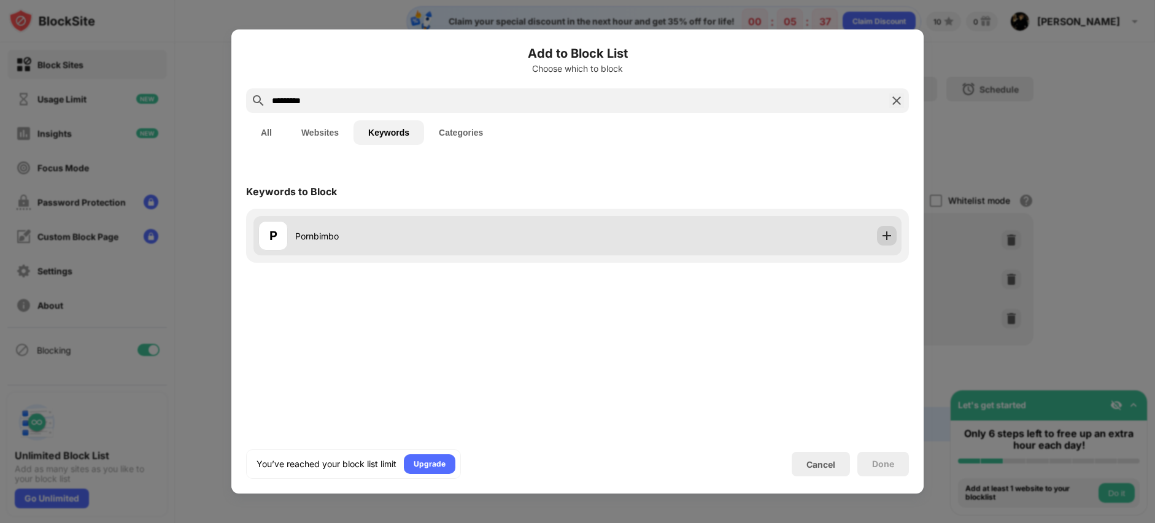
type input "*********"
click at [881, 235] on img at bounding box center [887, 236] width 12 height 12
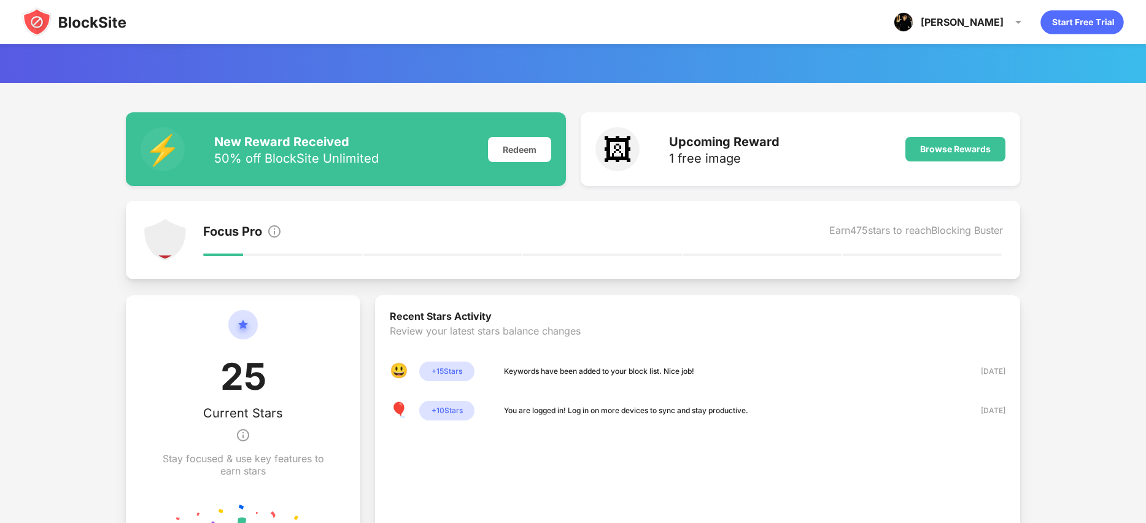
scroll to position [72, 0]
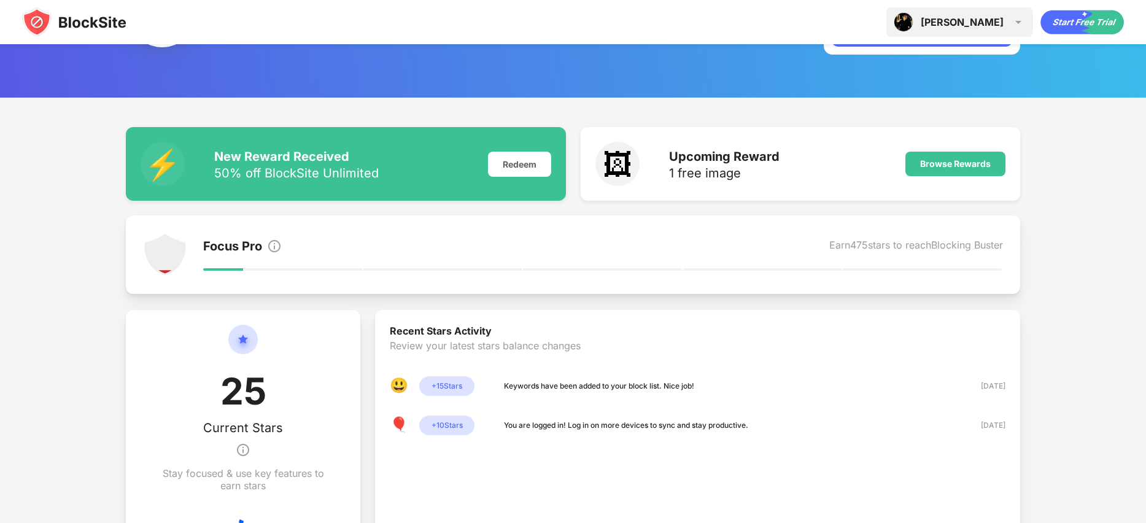
click at [1016, 20] on img at bounding box center [1018, 22] width 15 height 15
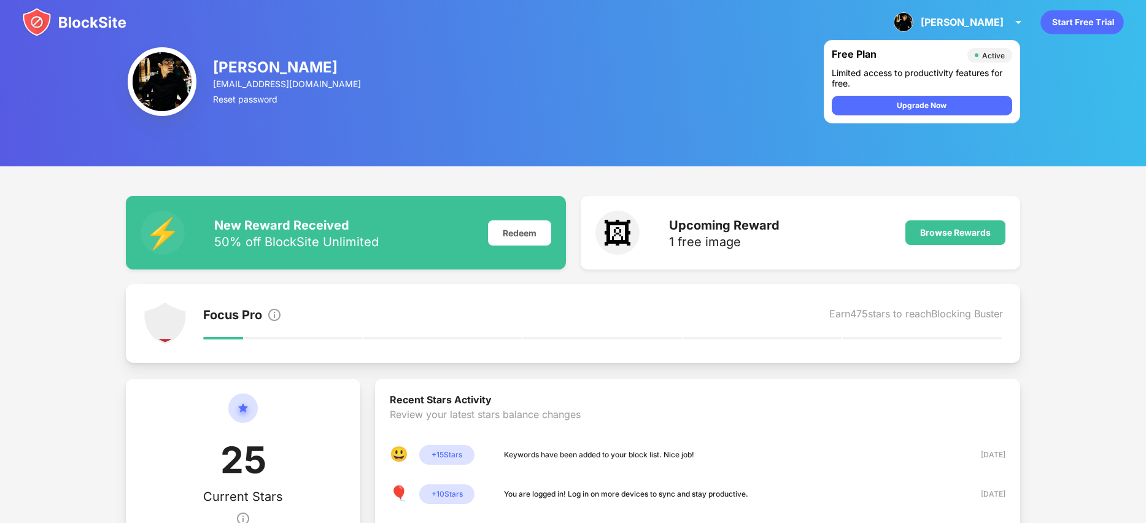
scroll to position [0, 0]
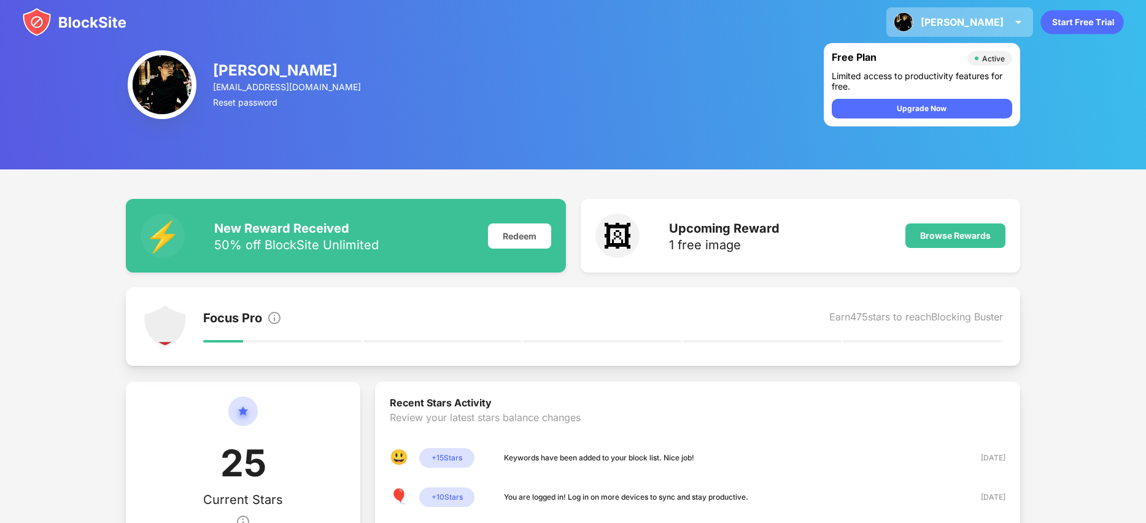
click at [1011, 31] on div "Prodyut Prodyut Guha View Account Insights Premium Rewards Settings Support Log…" at bounding box center [959, 21] width 147 height 29
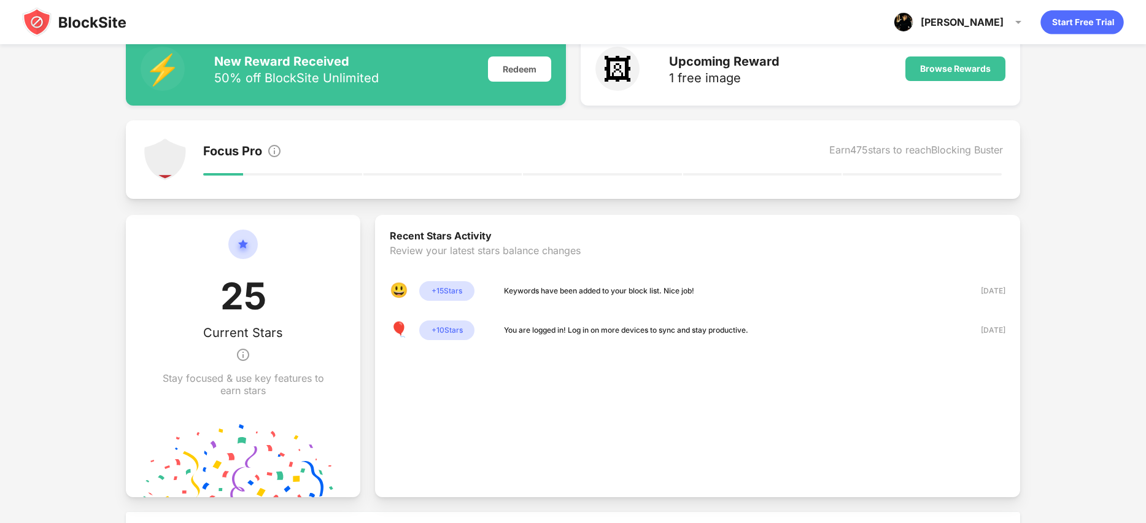
scroll to position [168, 0]
click at [448, 331] on div "+ 10 Stars" at bounding box center [446, 330] width 55 height 20
click at [447, 295] on div "+ 15 Stars" at bounding box center [446, 290] width 55 height 20
click at [214, 141] on div "Focus Pro Earn 475 stars to reach Blocking Buster" at bounding box center [602, 159] width 799 height 44
click at [696, 172] on div at bounding box center [762, 173] width 158 height 2
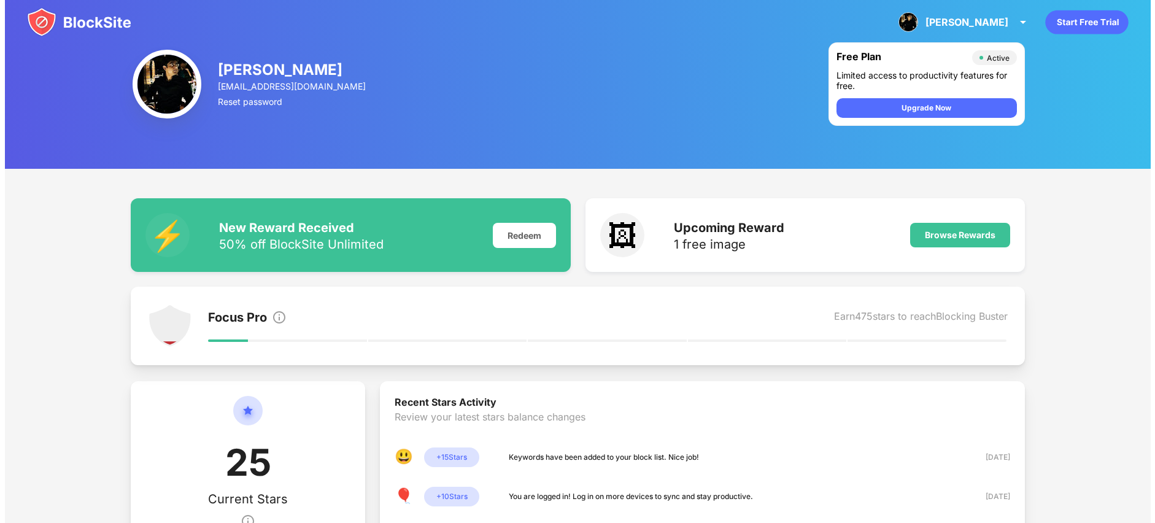
scroll to position [0, 0]
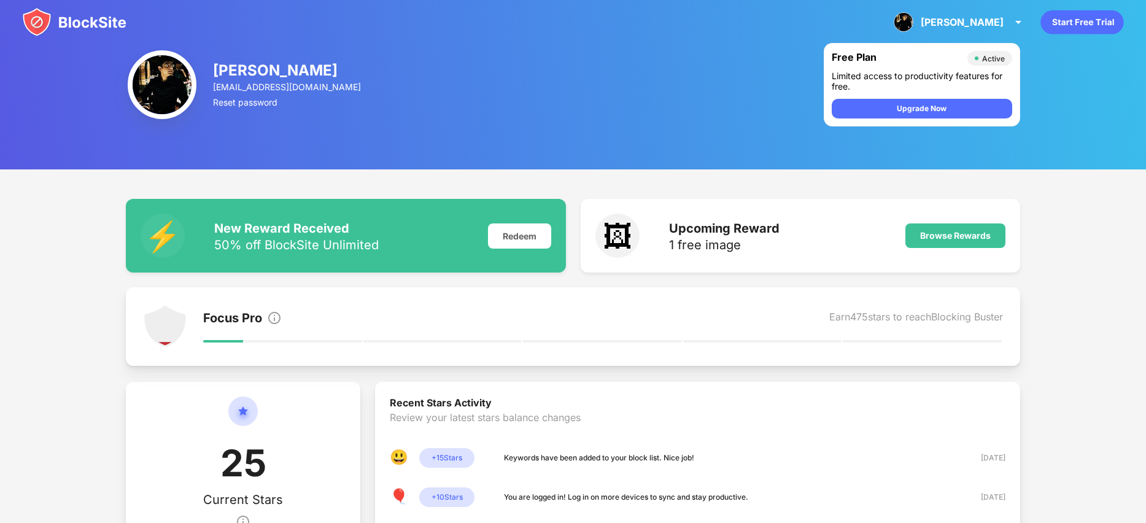
click at [179, 93] on img at bounding box center [162, 84] width 69 height 69
click at [263, 93] on div "Prodyut Guha prodyutaguha@gmail.com Reset password" at bounding box center [288, 85] width 150 height 74
drag, startPoint x: 260, startPoint y: 79, endPoint x: 74, endPoint y: 17, distance: 196.2
click at [258, 79] on div "Prodyut Guha prodyutaguha@gmail.com Reset password" at bounding box center [288, 85] width 150 height 74
click at [62, 16] on img at bounding box center [74, 21] width 104 height 29
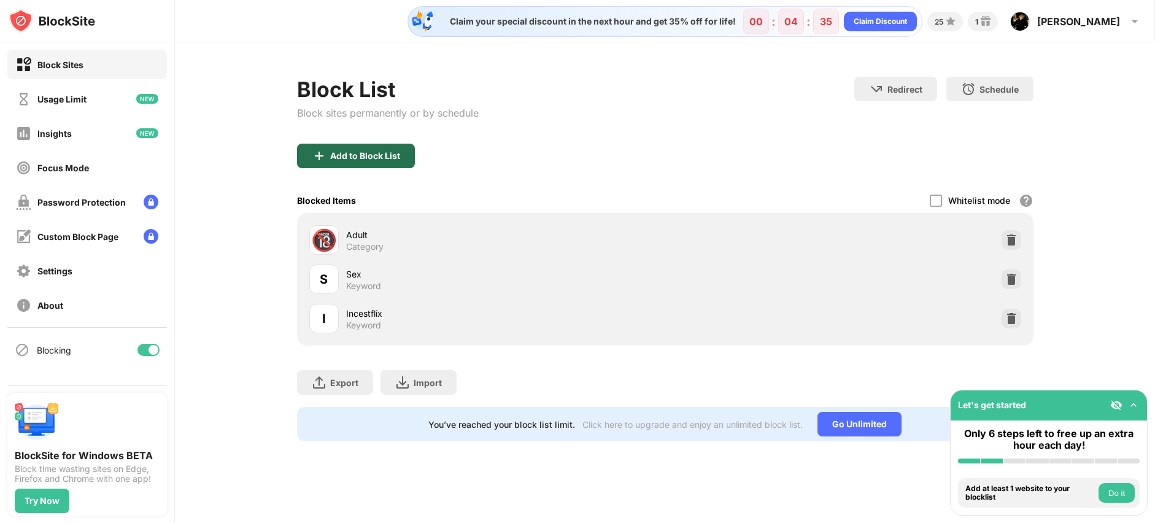
click at [392, 158] on div "Add to Block List" at bounding box center [365, 156] width 70 height 10
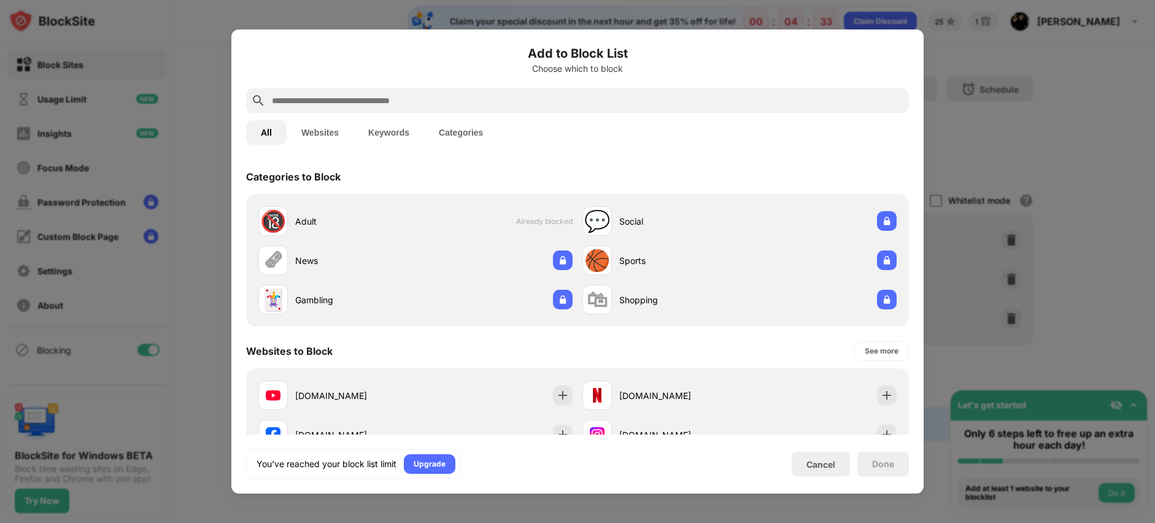
click at [459, 102] on input "text" at bounding box center [587, 100] width 633 height 15
click at [396, 142] on button "Keywords" at bounding box center [388, 132] width 71 height 25
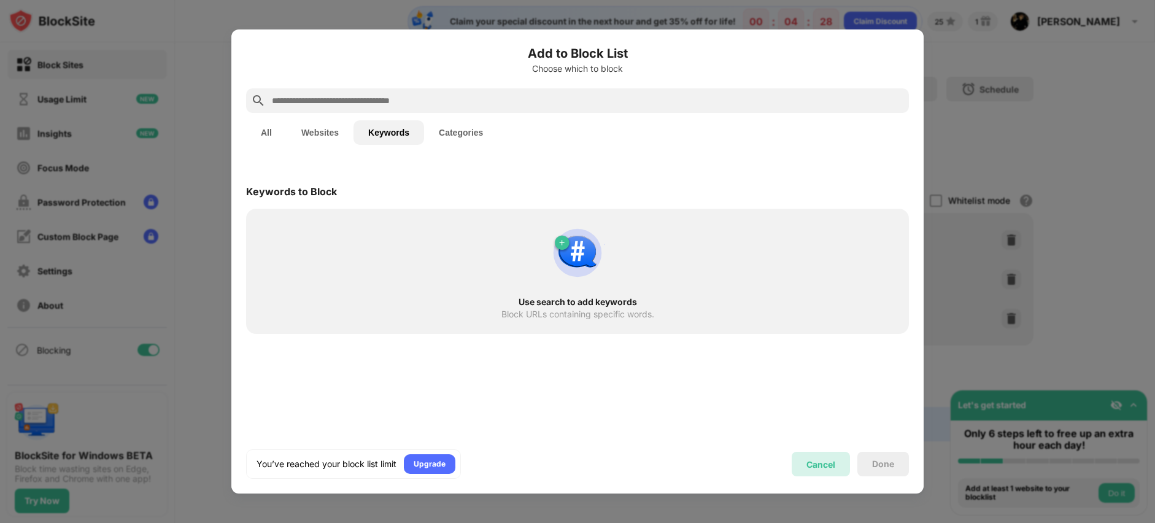
click at [809, 463] on div "Cancel" at bounding box center [820, 464] width 29 height 10
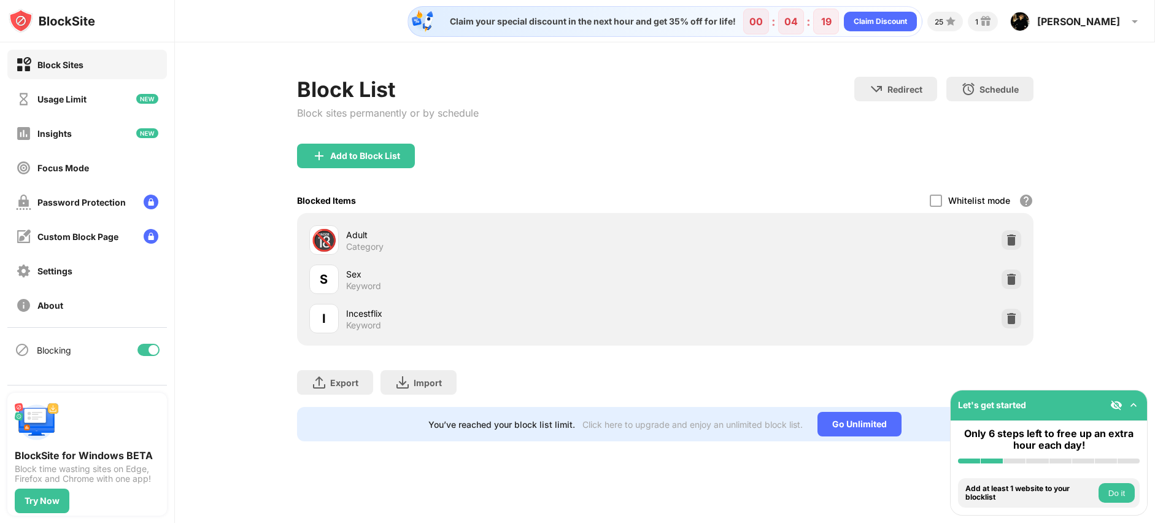
click at [1140, 404] on div "Let's get started" at bounding box center [1049, 405] width 196 height 30
click at [1135, 404] on img at bounding box center [1133, 405] width 12 height 12
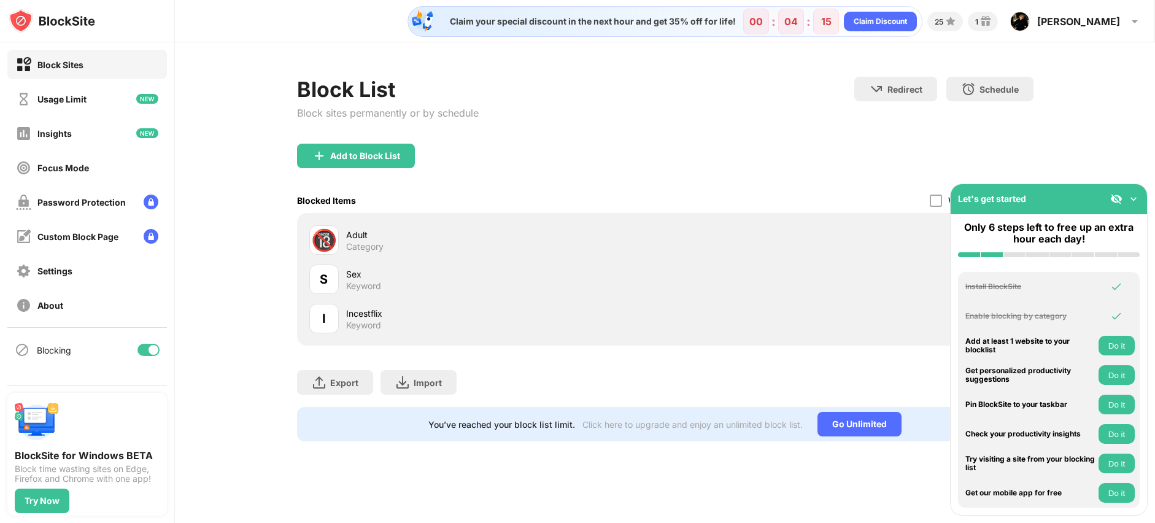
click at [1118, 352] on button "Do it" at bounding box center [1116, 346] width 36 height 20
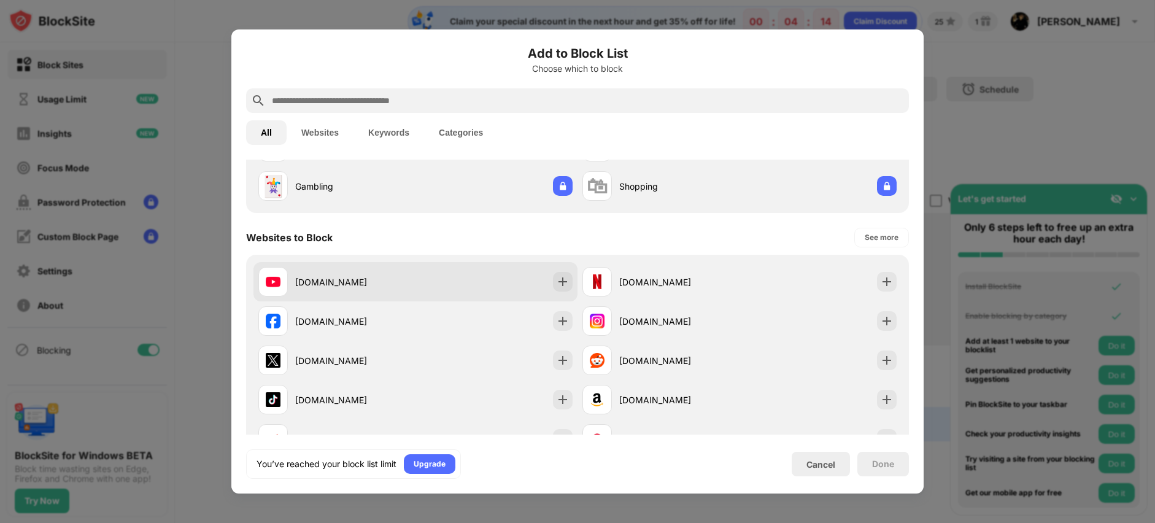
scroll to position [174, 0]
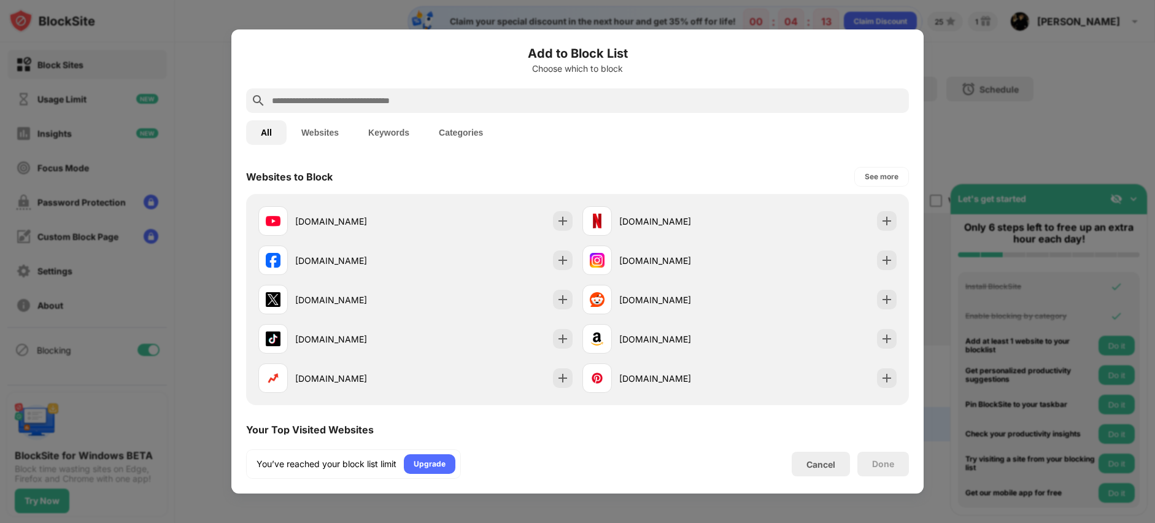
click at [324, 136] on button "Websites" at bounding box center [320, 132] width 67 height 25
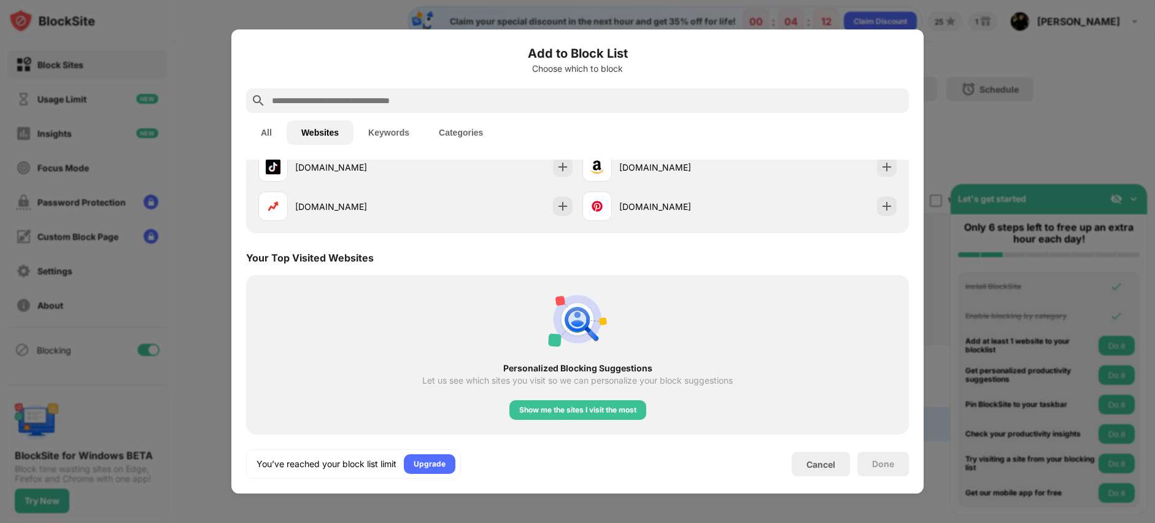
scroll to position [0, 0]
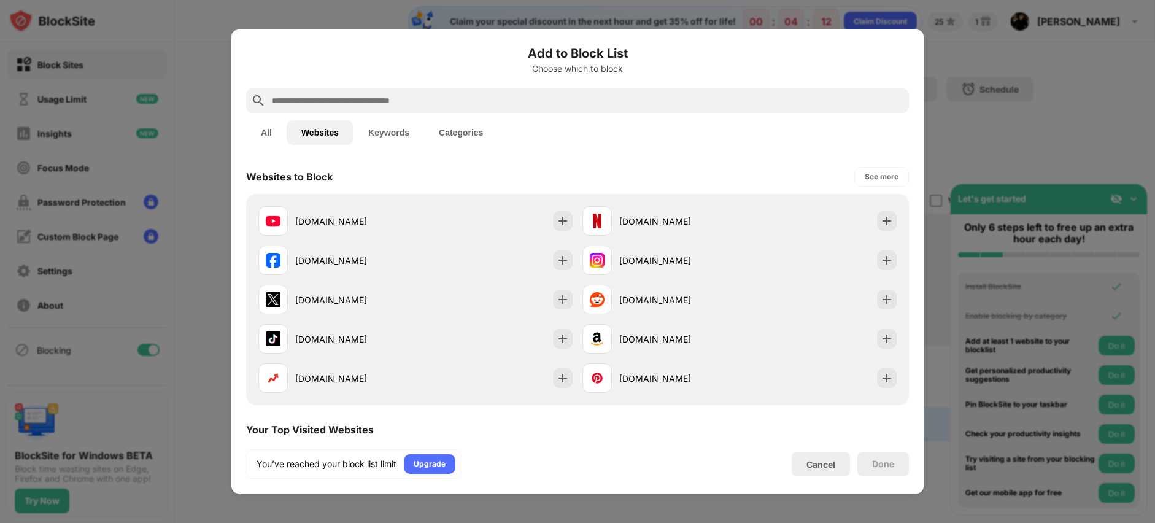
click at [395, 98] on input "text" at bounding box center [587, 100] width 633 height 15
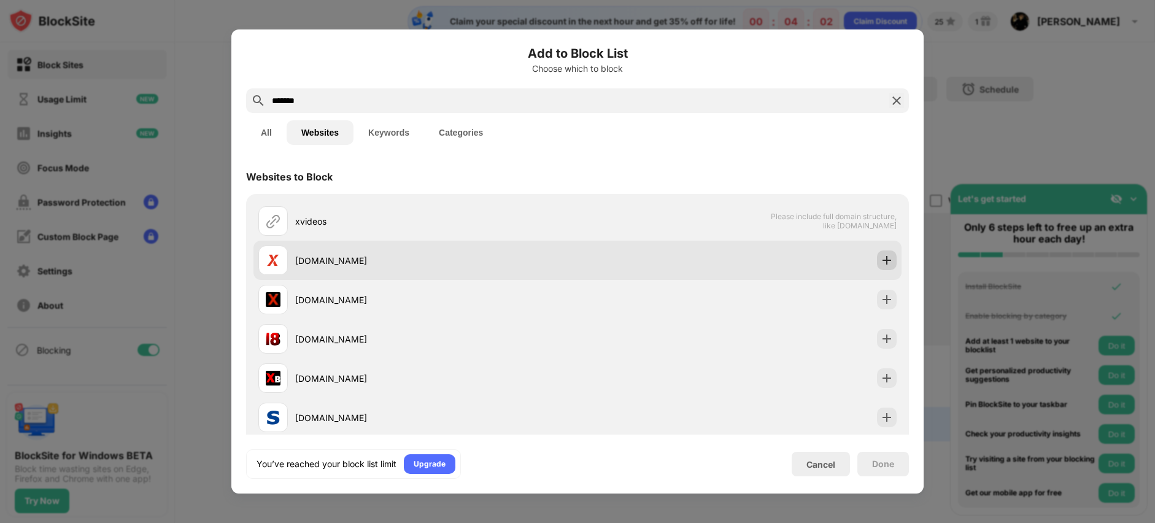
type input "*******"
click at [881, 260] on img at bounding box center [887, 260] width 12 height 12
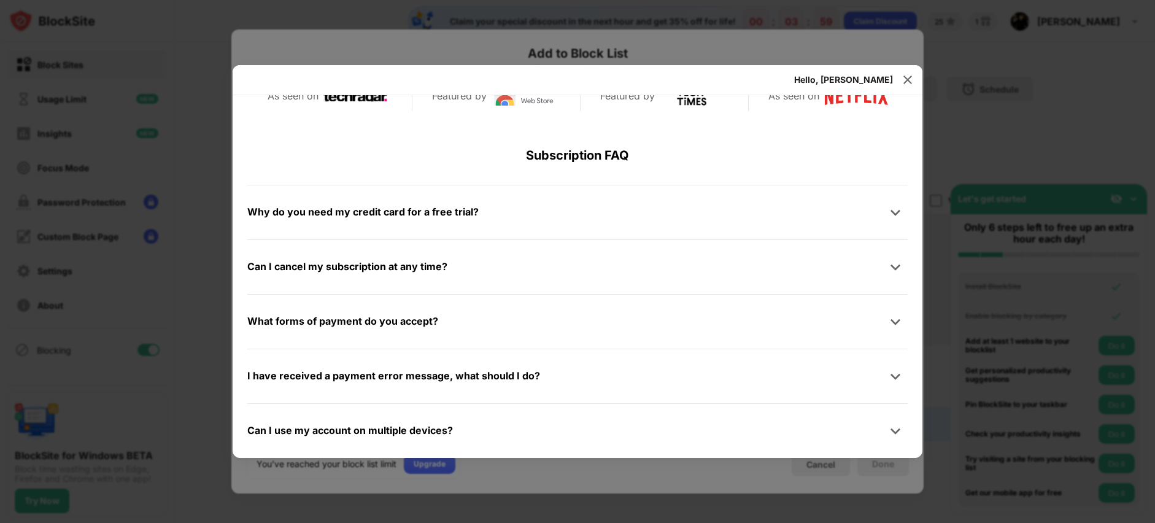
scroll to position [617, 0]
click at [906, 82] on img at bounding box center [907, 80] width 12 height 12
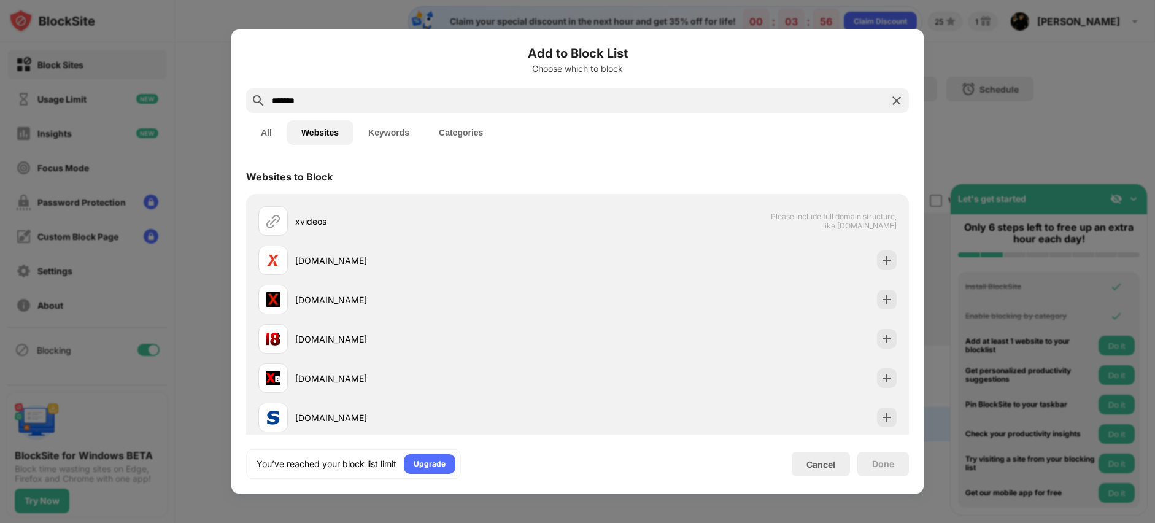
drag, startPoint x: 817, startPoint y: 445, endPoint x: 822, endPoint y: 455, distance: 11.3
click at [817, 446] on div "Add to Block List Choose which to block ******* All Websites Keywords Categorie…" at bounding box center [577, 261] width 663 height 434
click at [822, 455] on div "Cancel" at bounding box center [821, 464] width 58 height 25
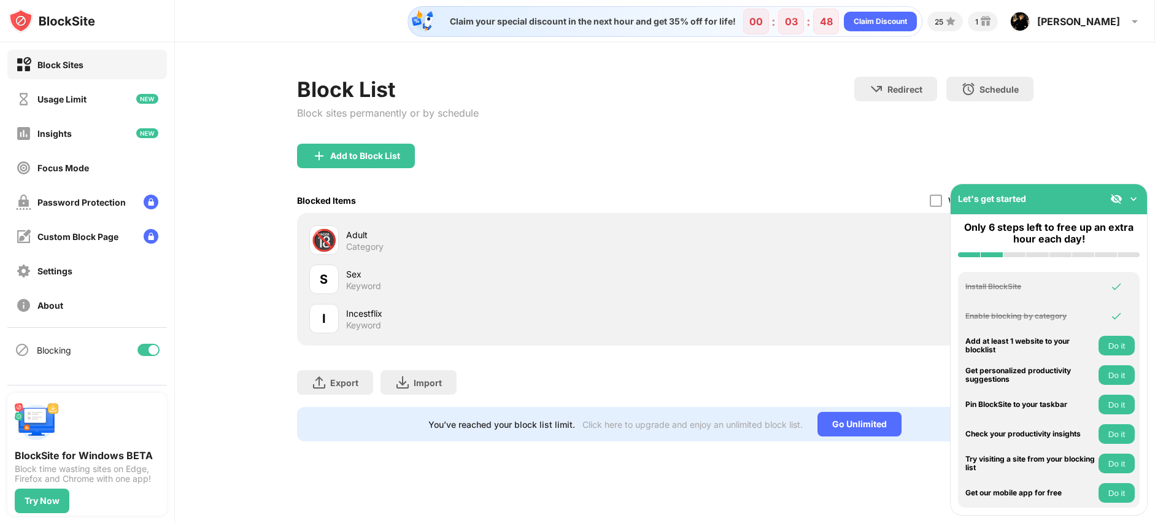
click at [1120, 466] on button "Do it" at bounding box center [1116, 463] width 36 height 20
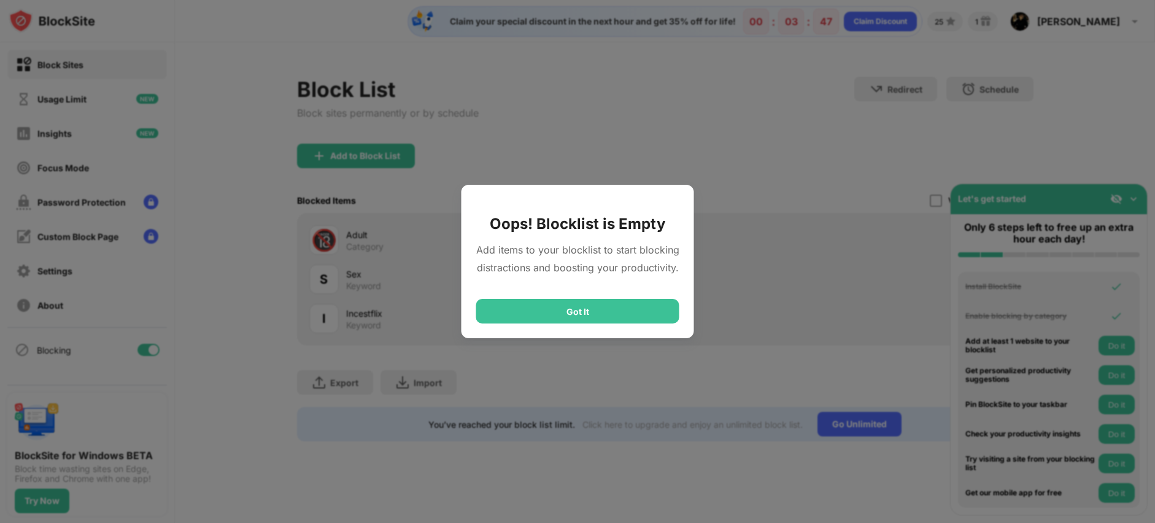
click at [582, 312] on div "Got It" at bounding box center [577, 311] width 203 height 25
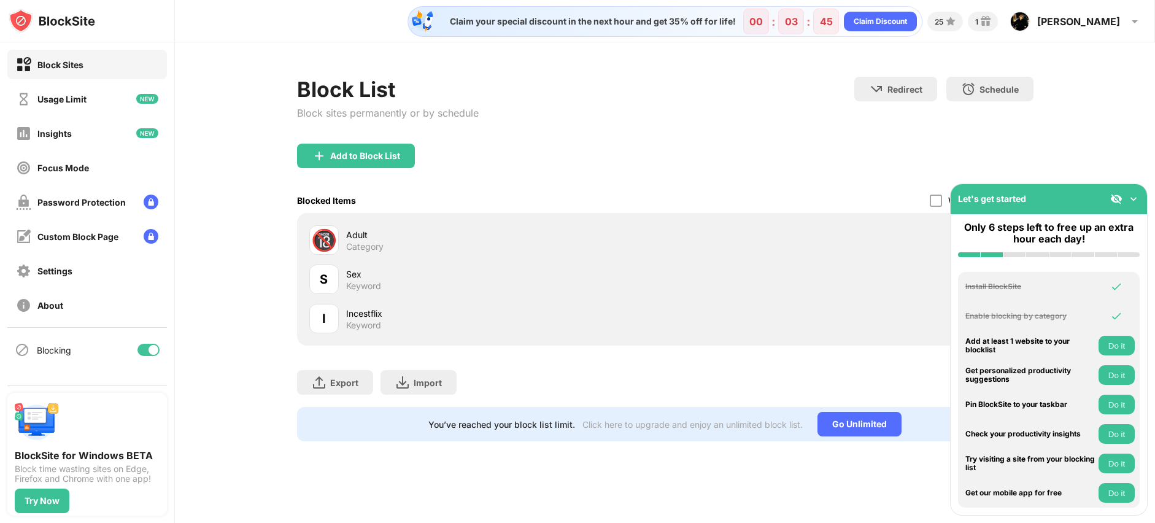
click at [1140, 198] on div "Let's get started" at bounding box center [1049, 199] width 196 height 30
click at [1133, 200] on img at bounding box center [1133, 199] width 12 height 12
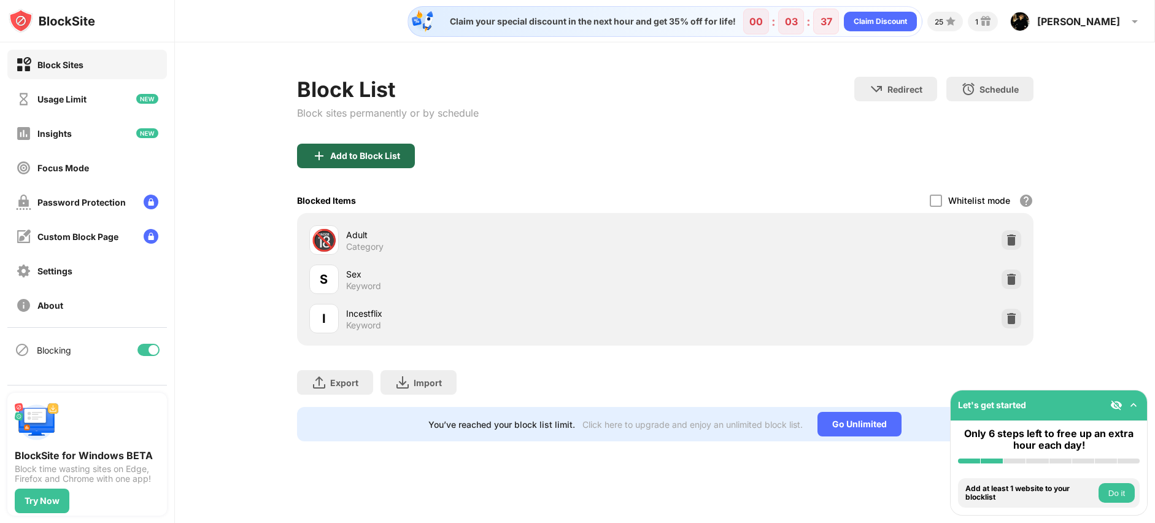
click at [353, 161] on div "Add to Block List" at bounding box center [356, 156] width 118 height 25
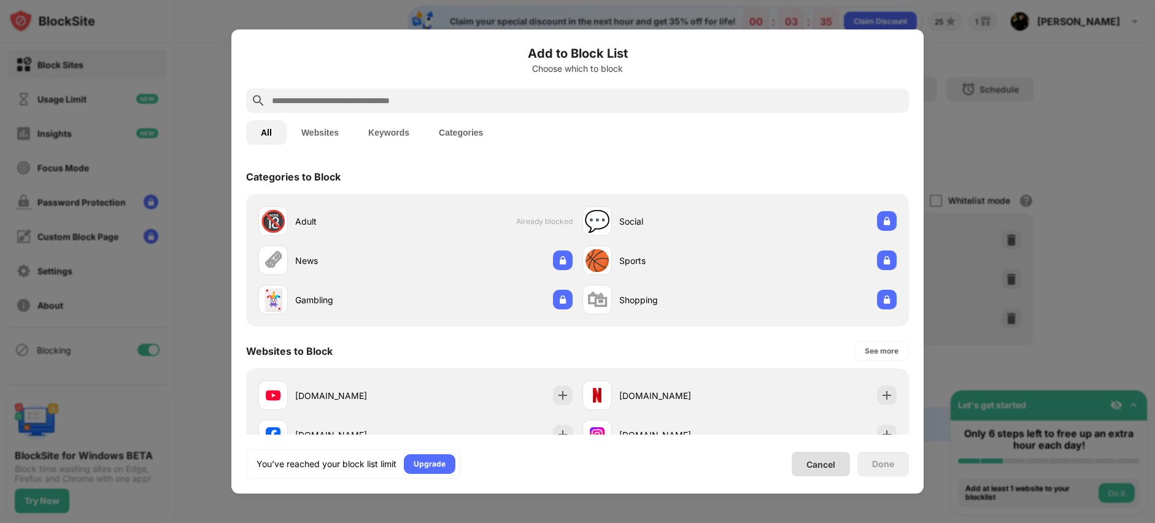
click at [812, 468] on div "Cancel" at bounding box center [820, 464] width 29 height 10
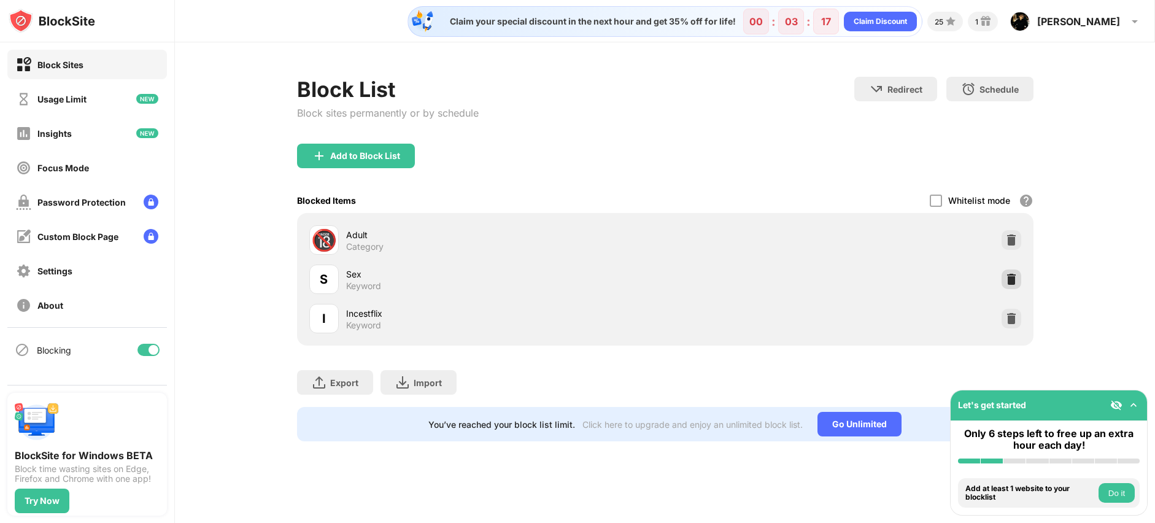
click at [1006, 282] on img at bounding box center [1011, 279] width 12 height 12
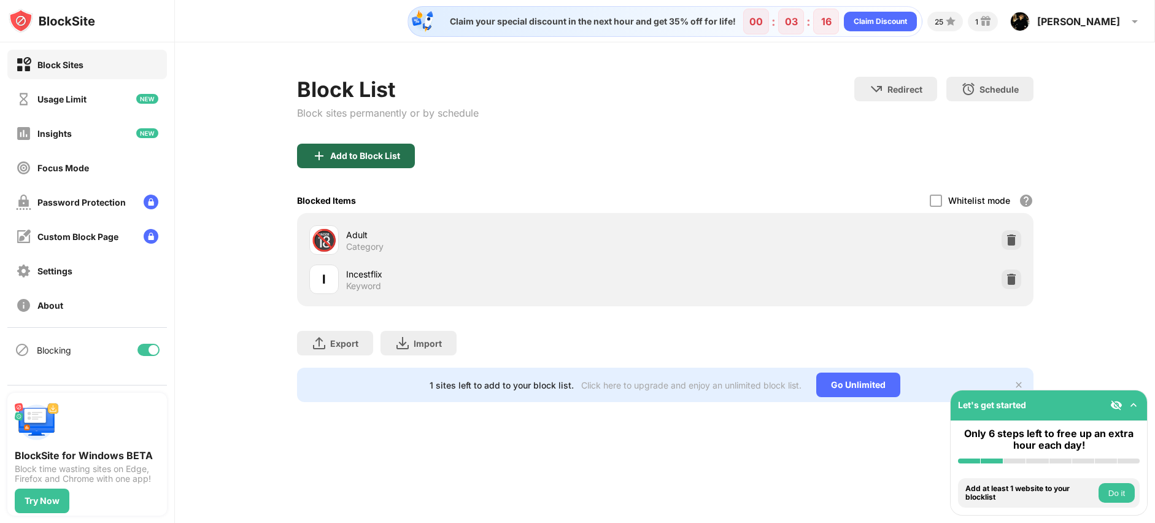
click at [366, 156] on div "Add to Block List" at bounding box center [365, 156] width 70 height 10
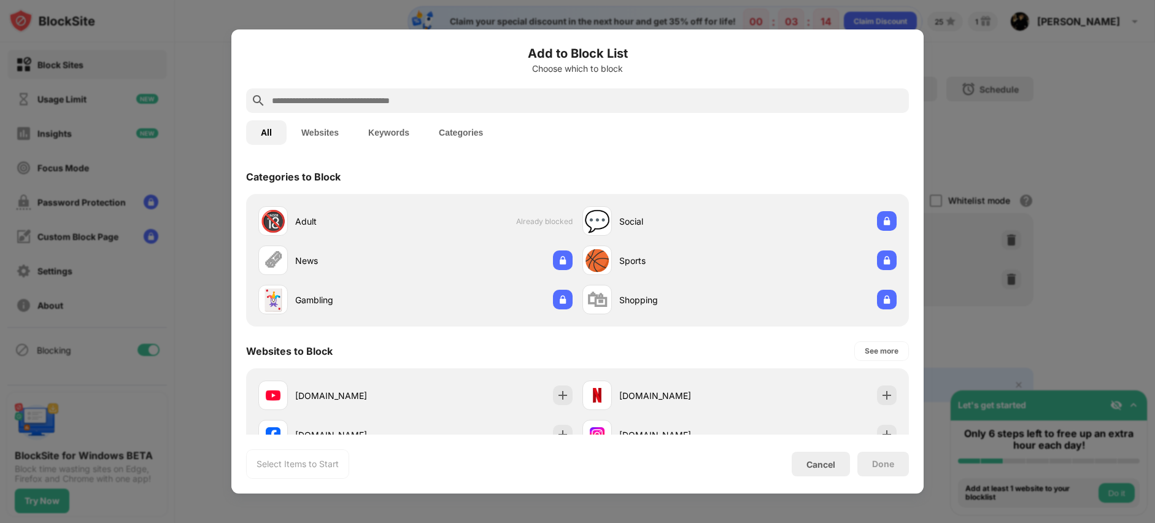
click at [369, 133] on button "Keywords" at bounding box center [388, 132] width 71 height 25
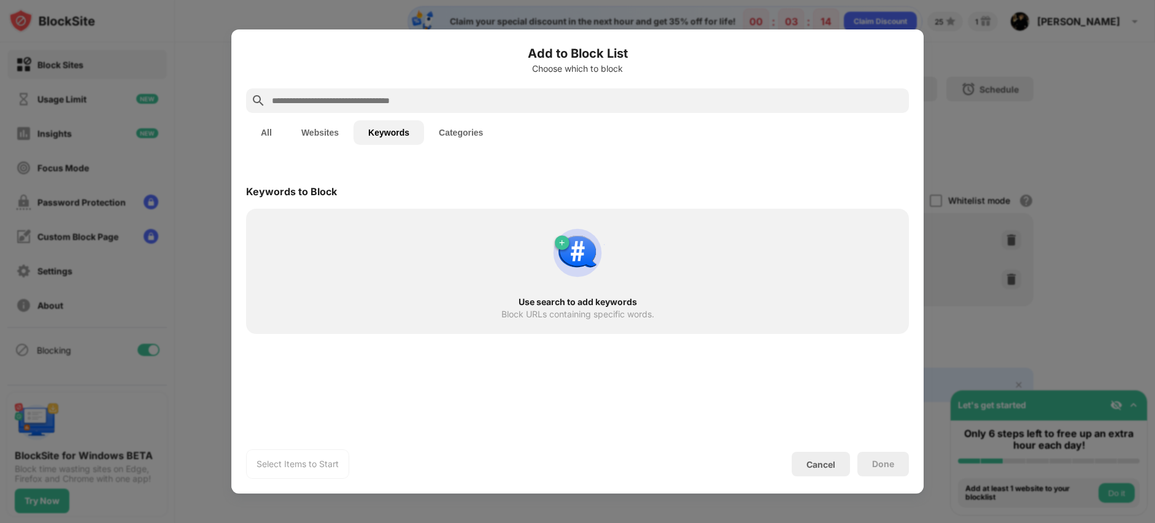
click at [375, 102] on input "text" at bounding box center [587, 100] width 633 height 15
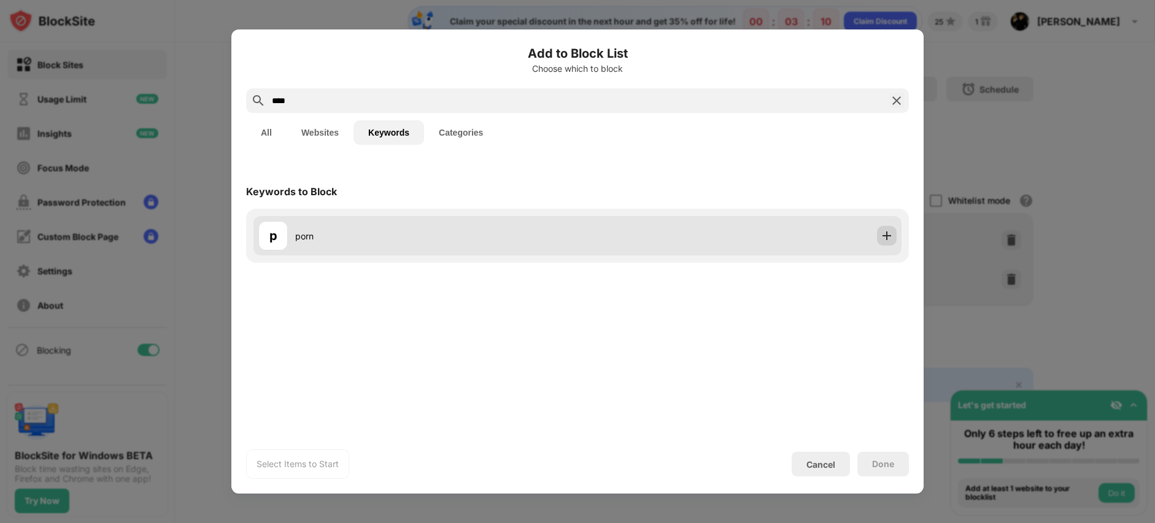
type input "****"
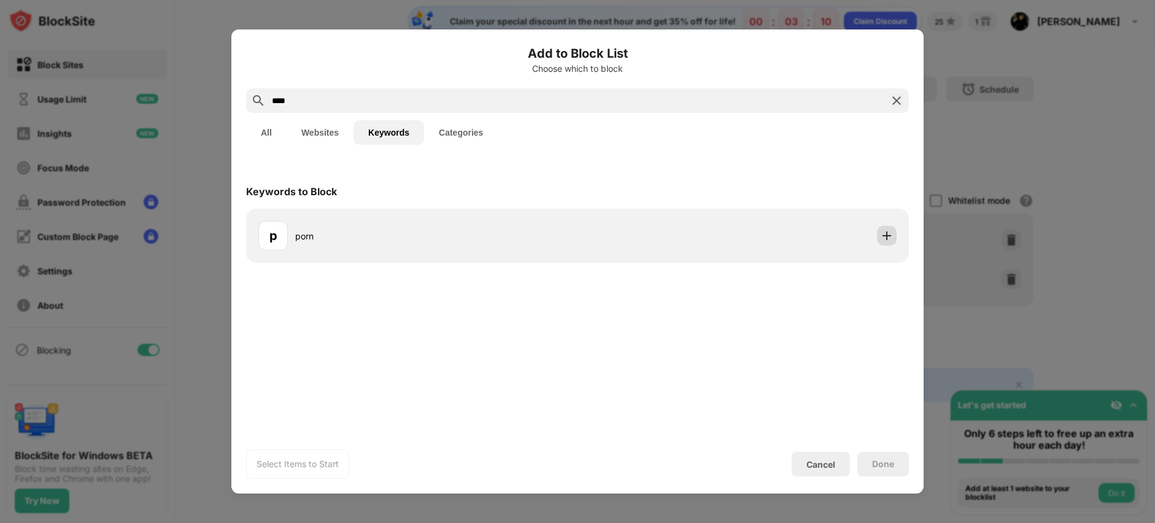
drag, startPoint x: 895, startPoint y: 236, endPoint x: 888, endPoint y: 266, distance: 31.0
click at [895, 236] on div at bounding box center [887, 236] width 20 height 20
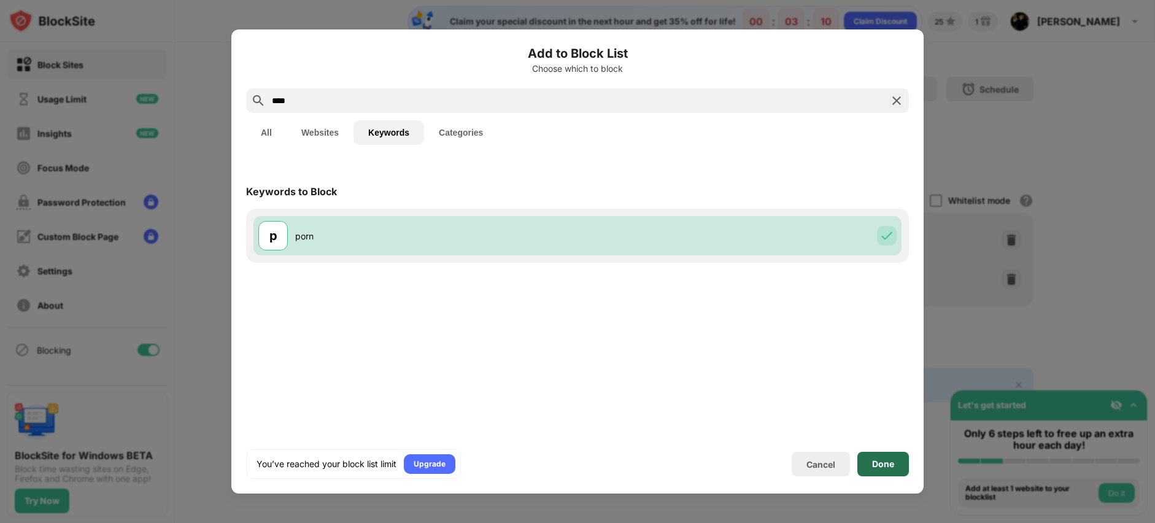
click at [898, 460] on div "Done" at bounding box center [883, 464] width 52 height 25
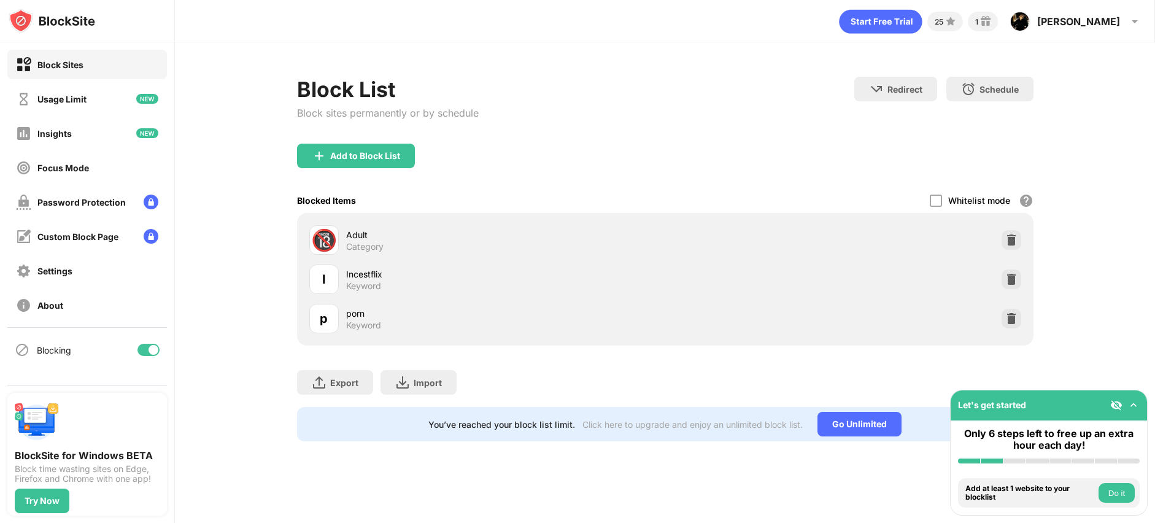
click at [1136, 406] on img at bounding box center [1133, 405] width 12 height 12
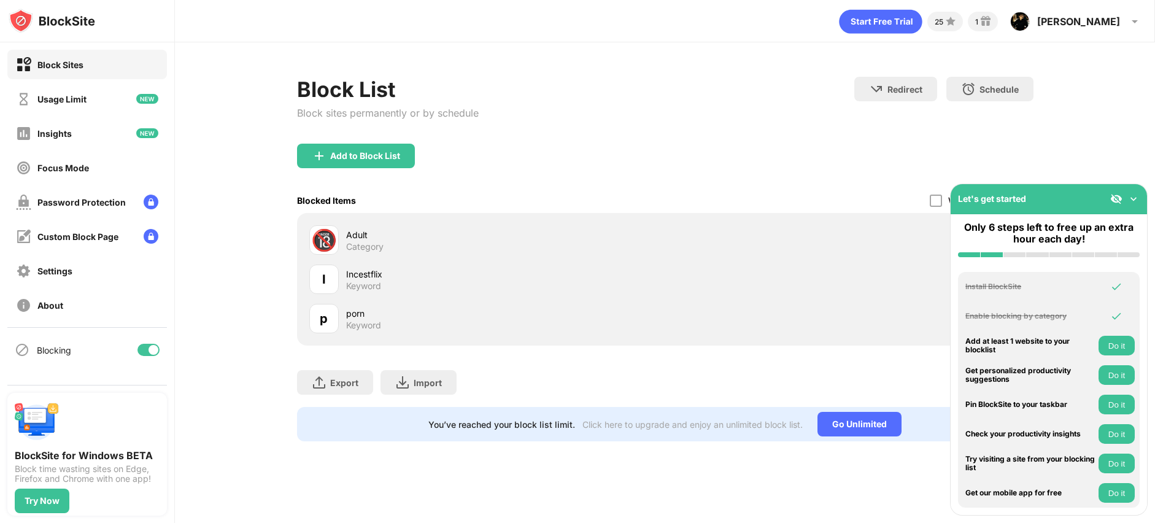
click at [1131, 199] on img at bounding box center [1133, 199] width 12 height 12
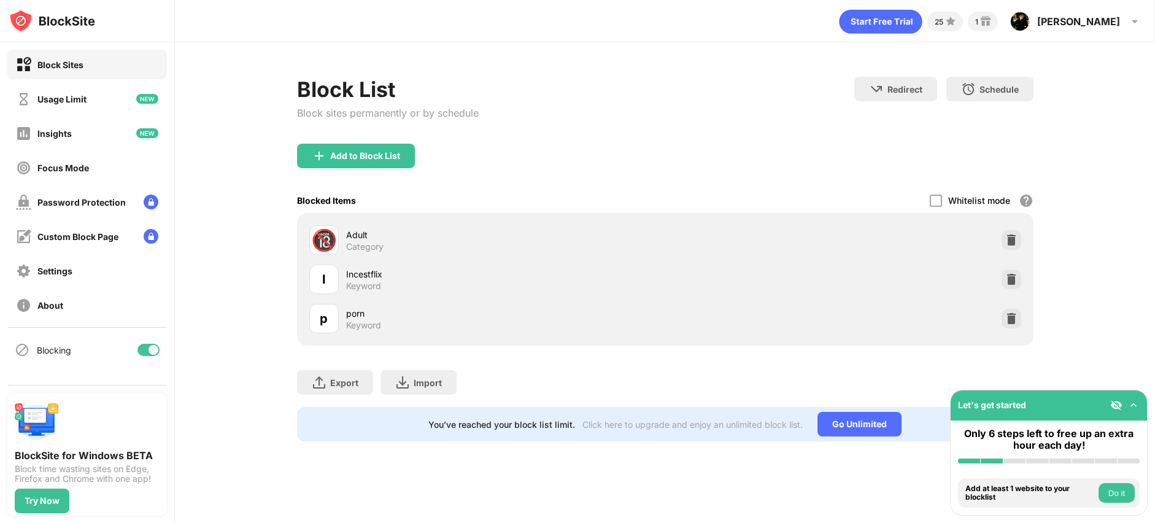
click at [1114, 176] on div "Block List Block sites permanently or by schedule Redirect Choose a site to be …" at bounding box center [665, 258] width 980 height 433
click at [74, 265] on div "Settings" at bounding box center [87, 270] width 160 height 29
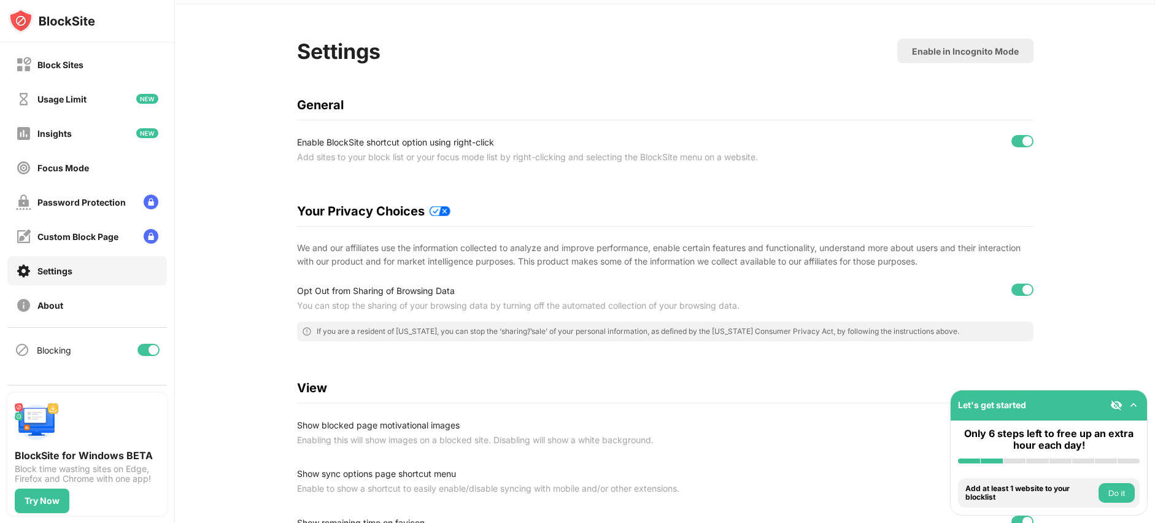
scroll to position [34, 0]
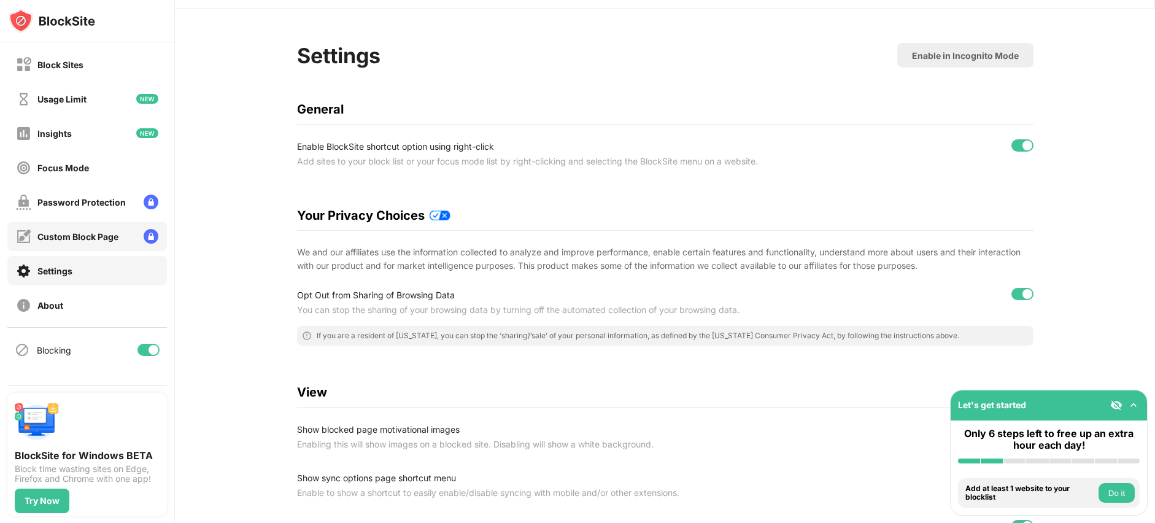
click at [71, 245] on div "Custom Block Page" at bounding box center [87, 236] width 160 height 29
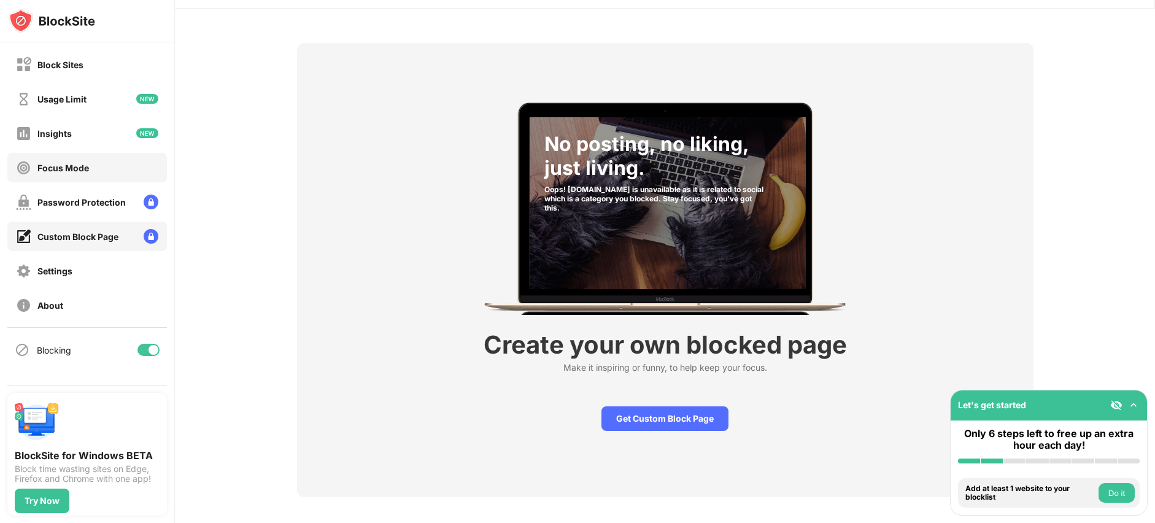
click at [72, 174] on div "Focus Mode" at bounding box center [52, 167] width 73 height 15
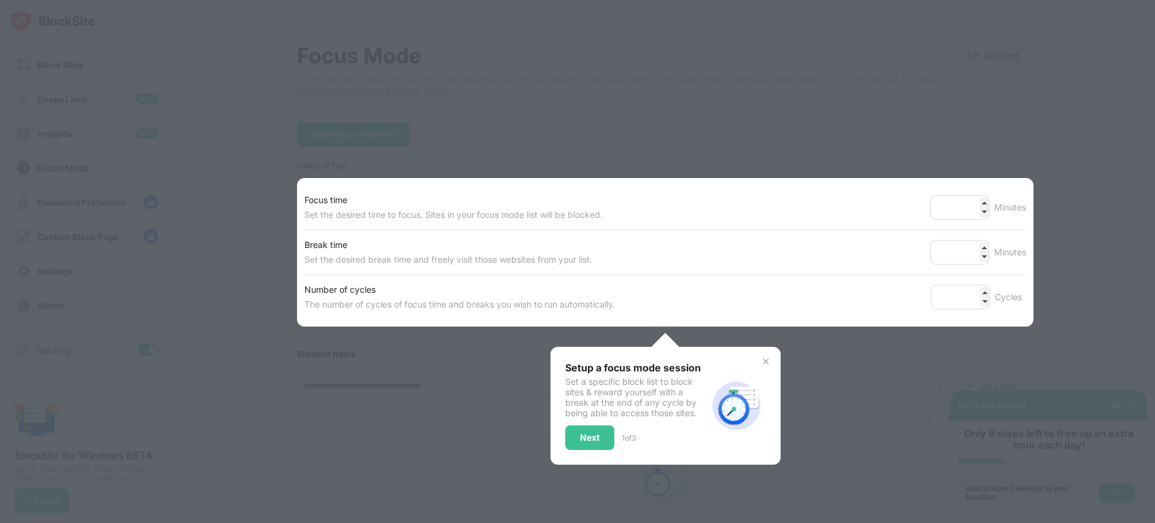
click at [69, 186] on div at bounding box center [577, 261] width 1155 height 523
click at [761, 365] on img at bounding box center [766, 362] width 10 height 10
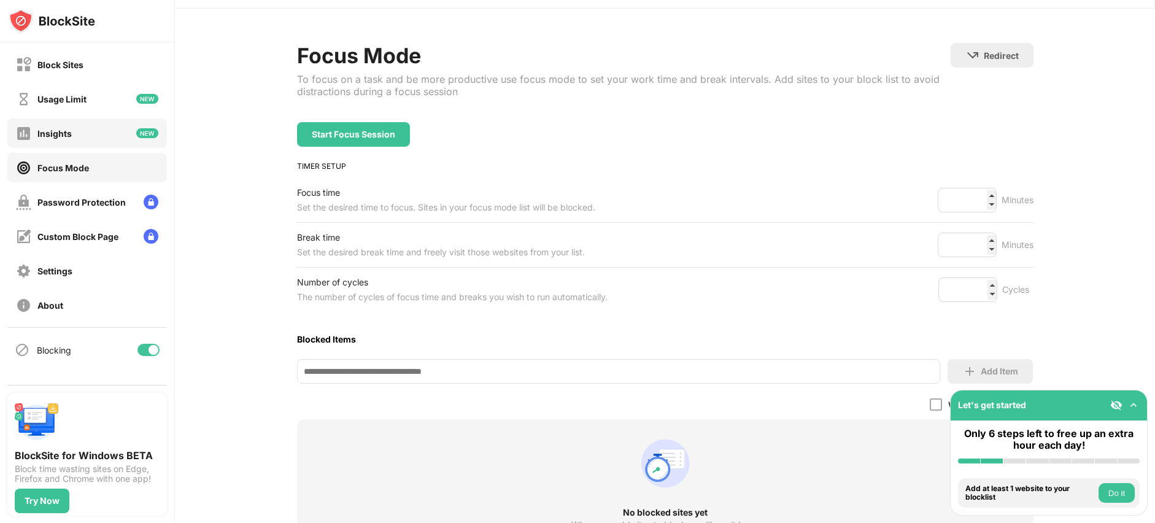
click at [59, 140] on div "Insights" at bounding box center [44, 133] width 56 height 15
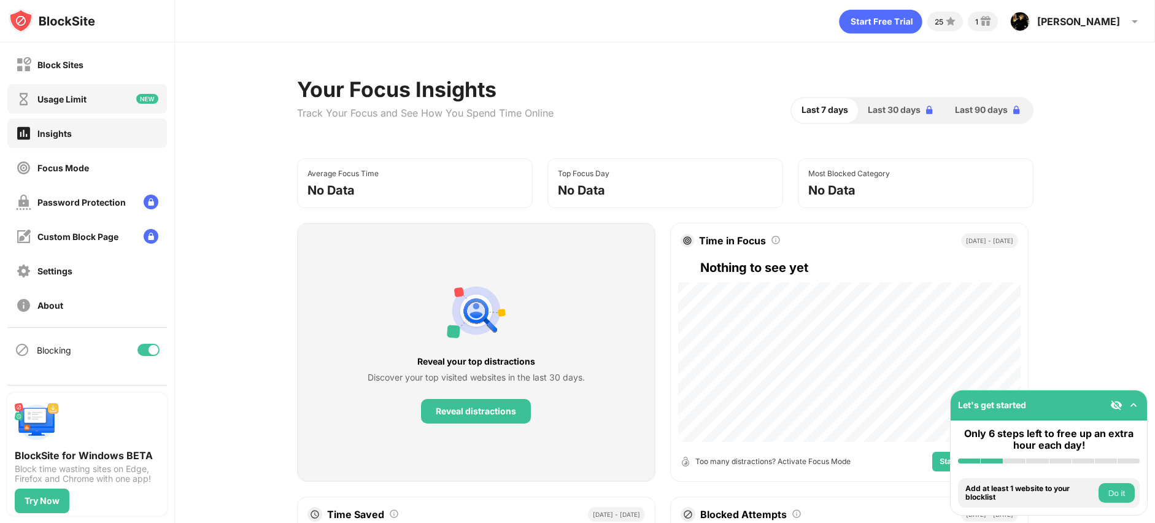
click at [56, 111] on div "Usage Limit" at bounding box center [87, 98] width 160 height 29
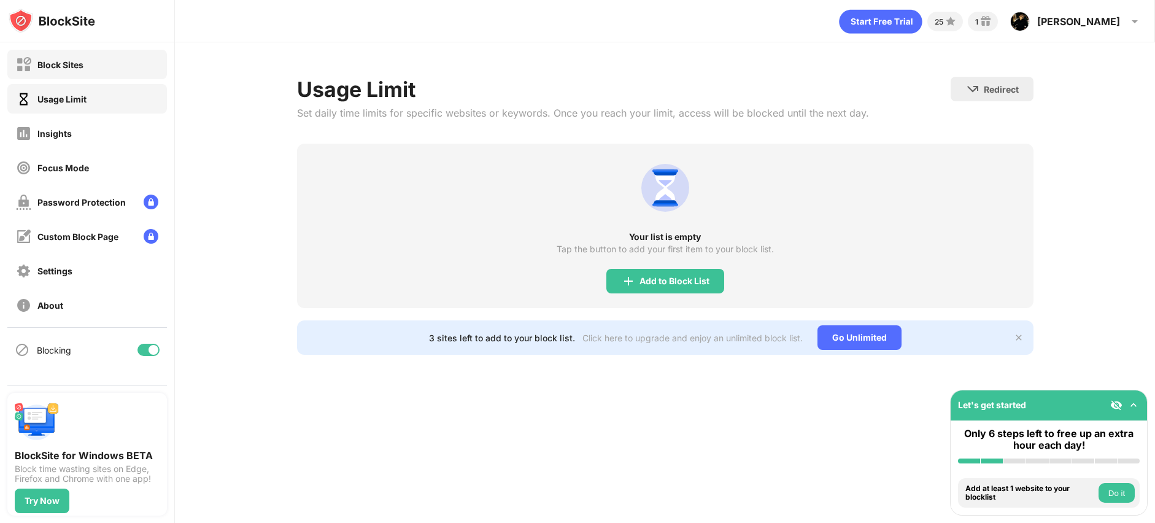
click at [63, 73] on div "Block Sites" at bounding box center [87, 64] width 160 height 29
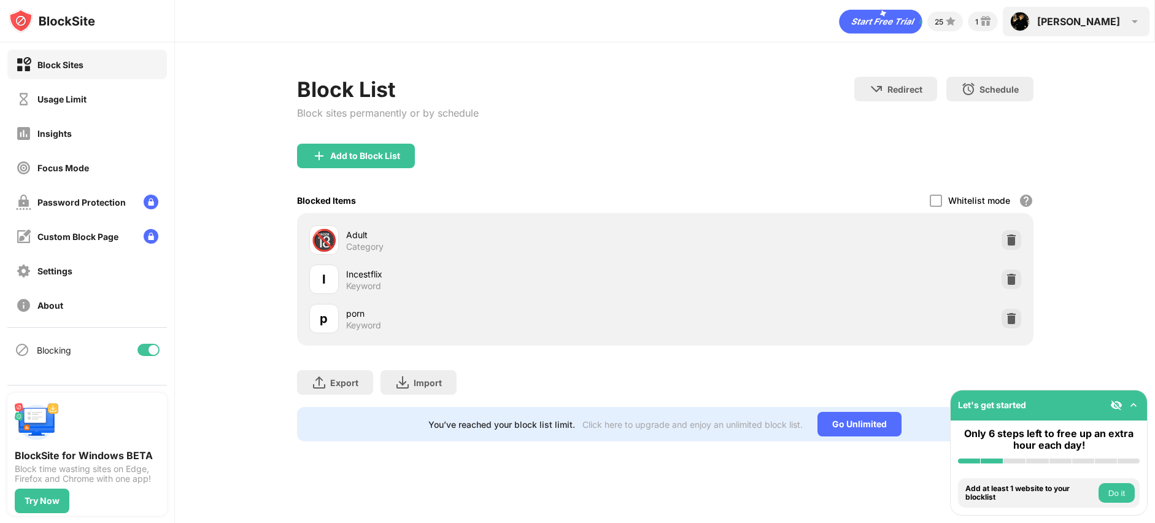
click at [1138, 15] on img at bounding box center [1134, 21] width 15 height 15
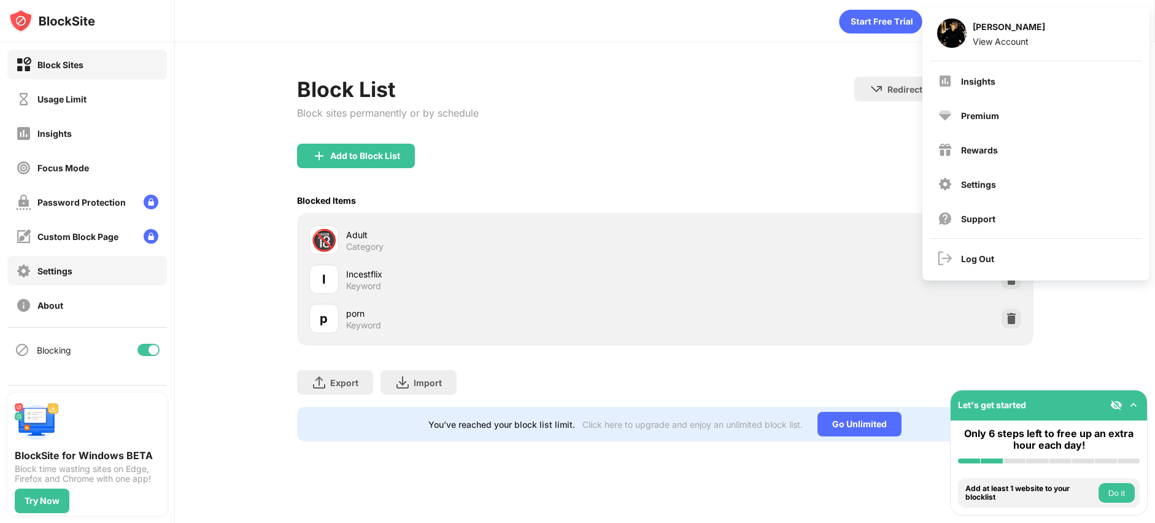
click at [56, 270] on div "Settings" at bounding box center [54, 271] width 35 height 10
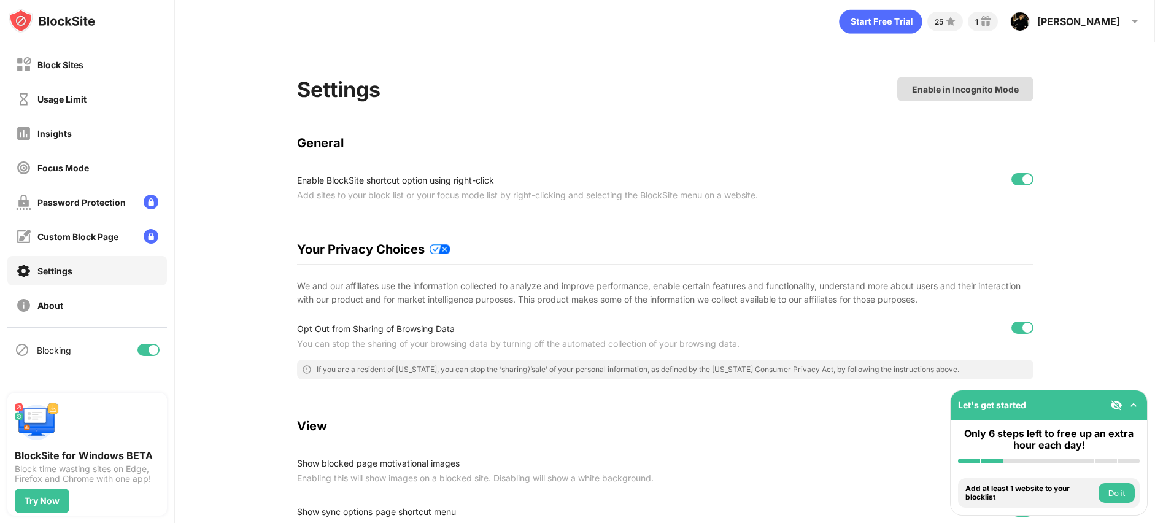
click at [948, 95] on div "Enable in Incognito Mode" at bounding box center [965, 89] width 136 height 25
